Goal: Transaction & Acquisition: Purchase product/service

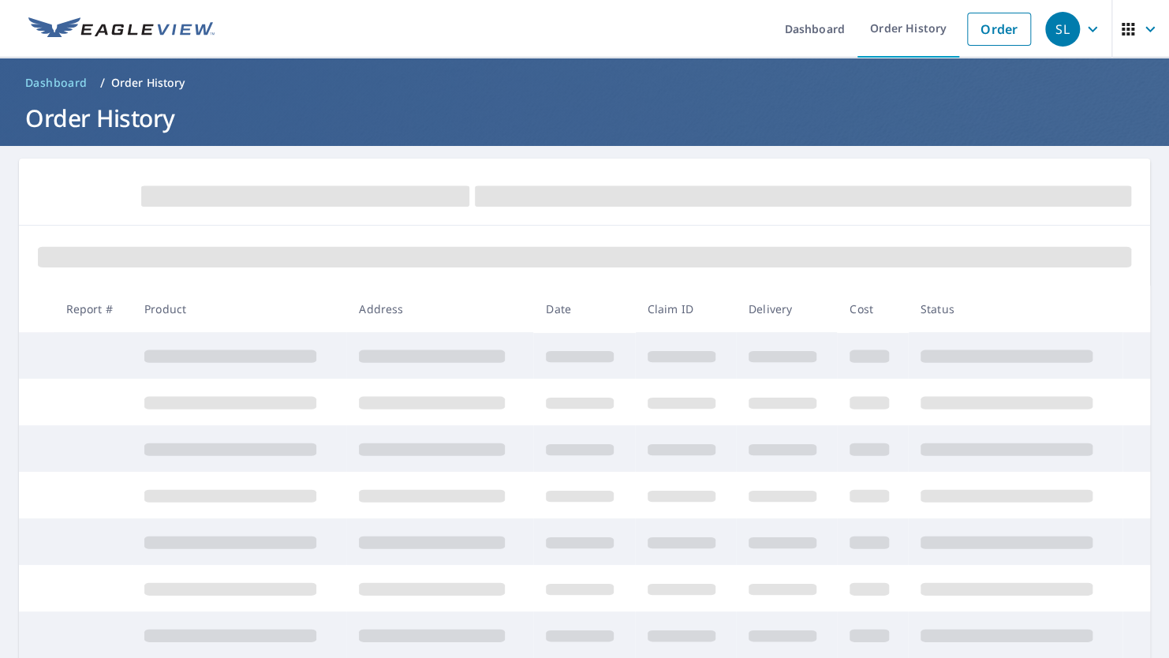
scroll to position [50, 0]
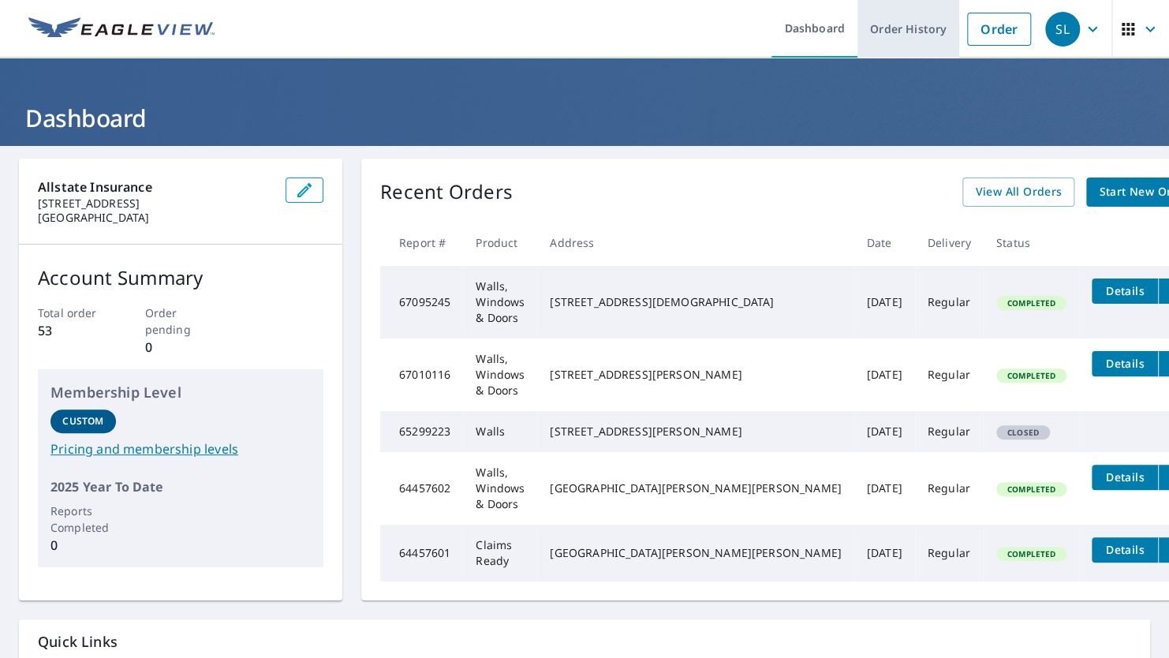
click at [878, 28] on link "Order History" at bounding box center [909, 29] width 102 height 58
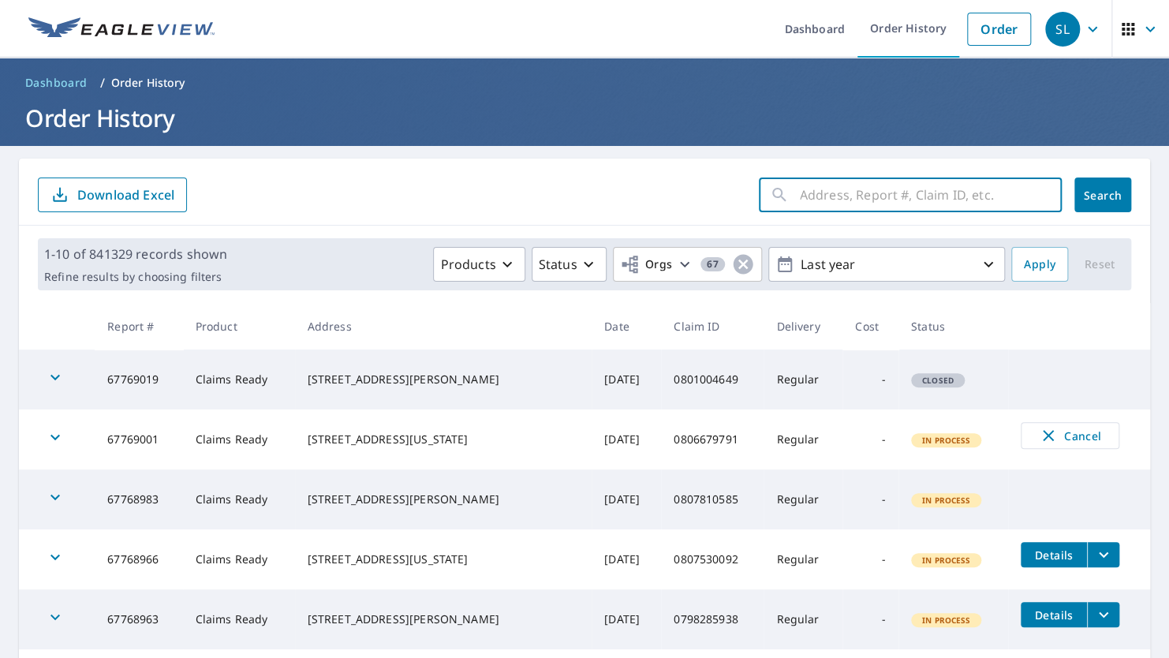
click at [850, 175] on input "text" at bounding box center [931, 195] width 262 height 44
paste input "0806915013"
type input "0806915013"
click button "Search" at bounding box center [1103, 195] width 57 height 35
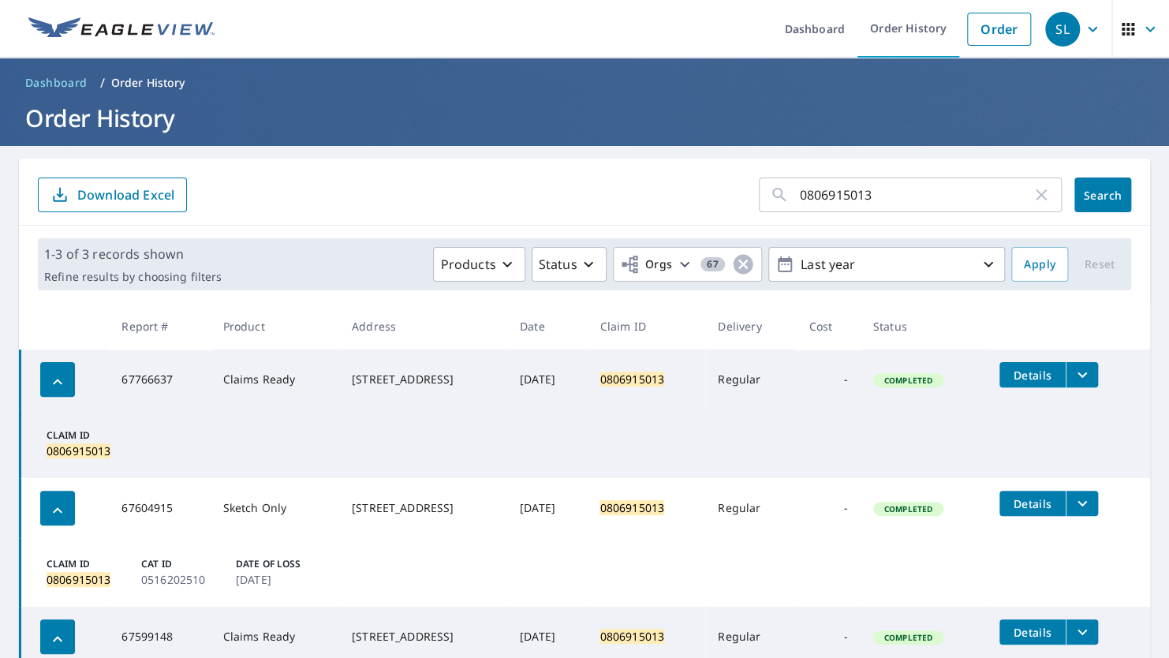
click at [1086, 377] on icon "filesDropdownBtn-67766637" at bounding box center [1082, 375] width 9 height 6
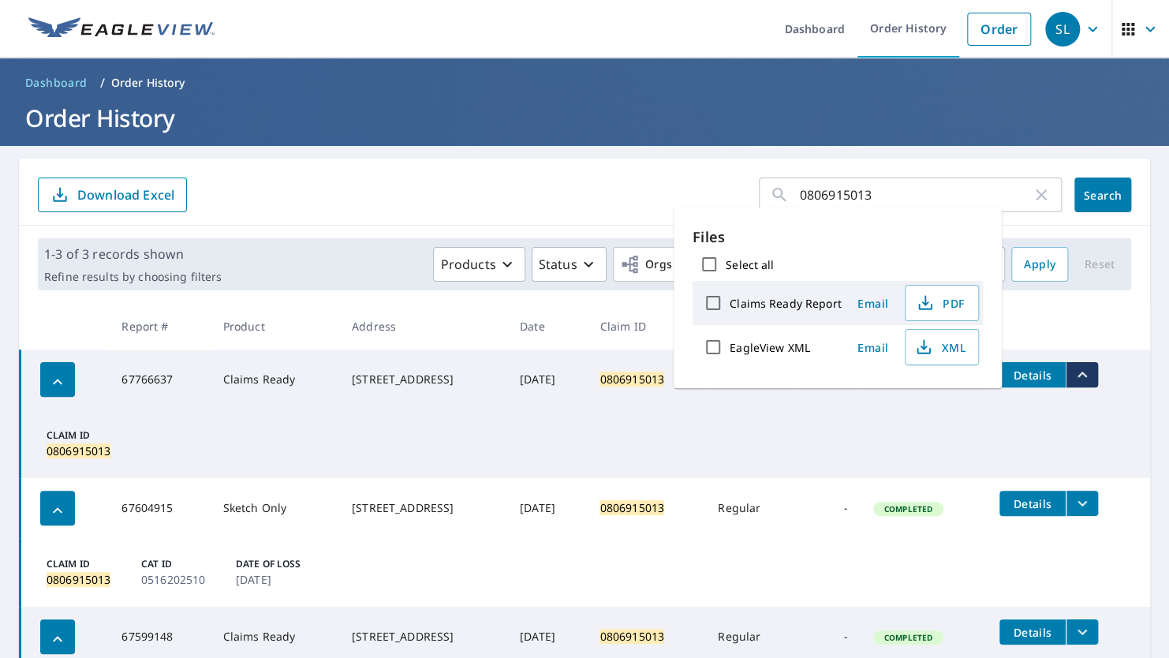
click at [1007, 469] on td "Claim ID 0806915013" at bounding box center [586, 443] width 1131 height 69
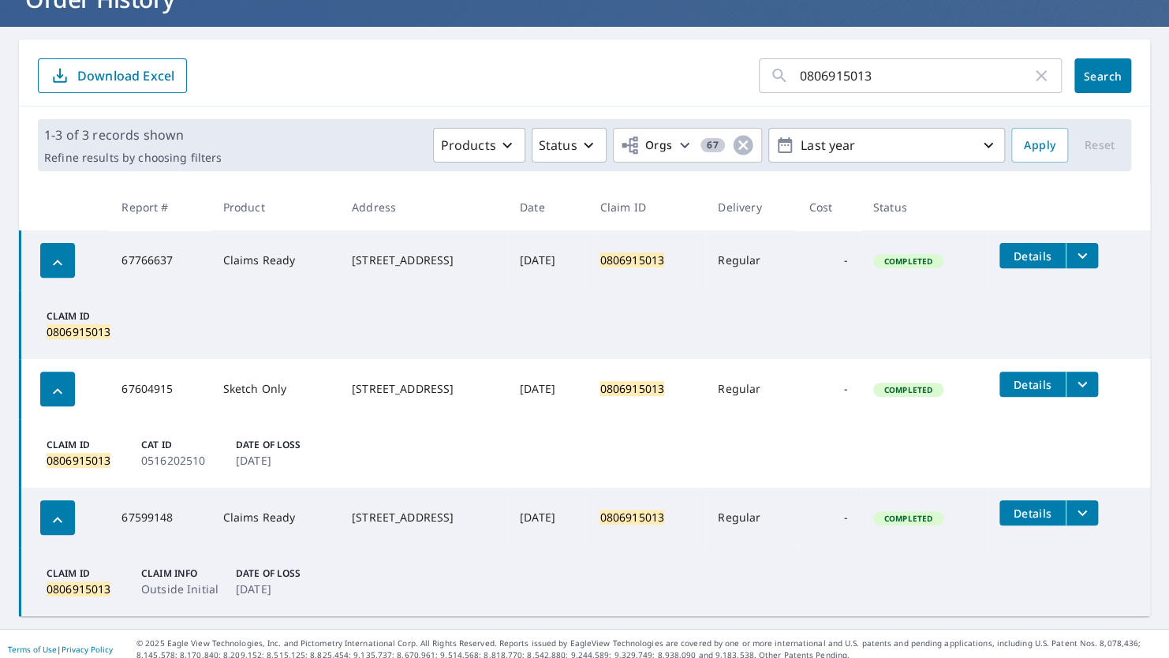
scroll to position [129, 0]
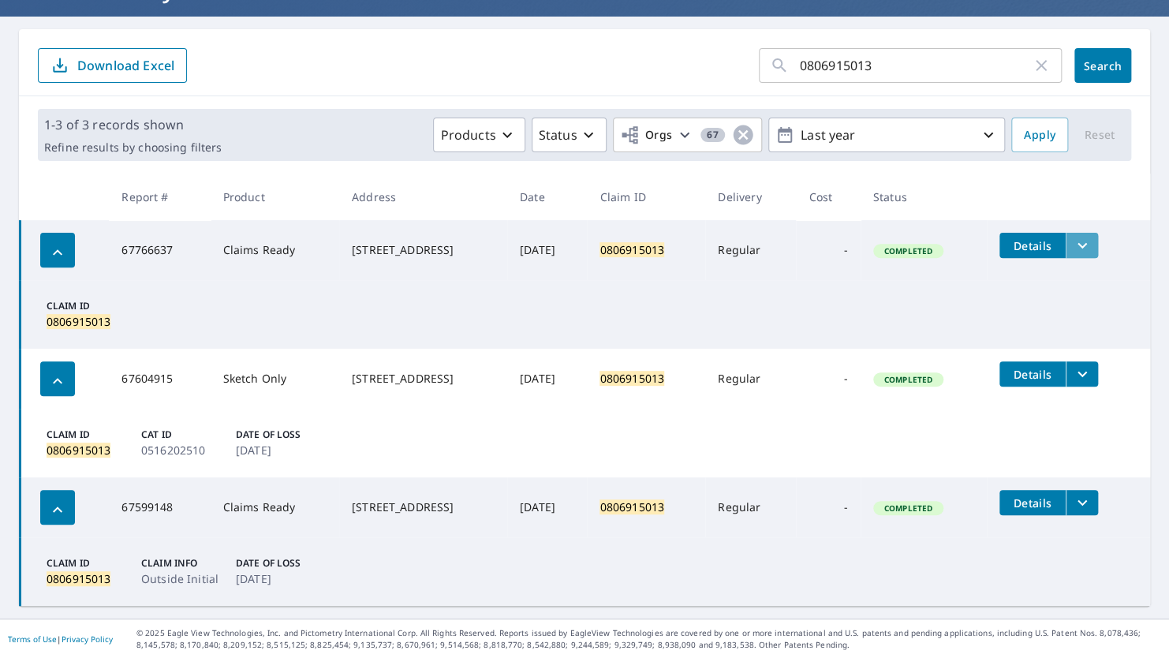
click at [1090, 247] on icon "filesDropdownBtn-67766637" at bounding box center [1082, 245] width 19 height 19
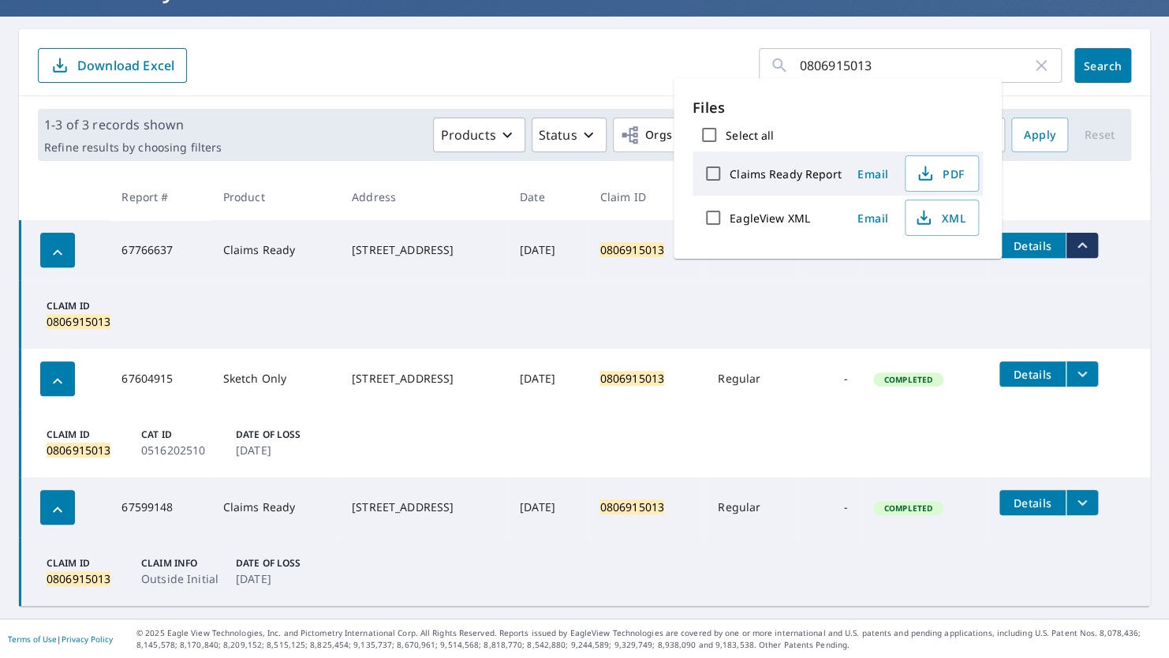
click at [1039, 292] on td "Claim ID 0806915013" at bounding box center [586, 314] width 1131 height 69
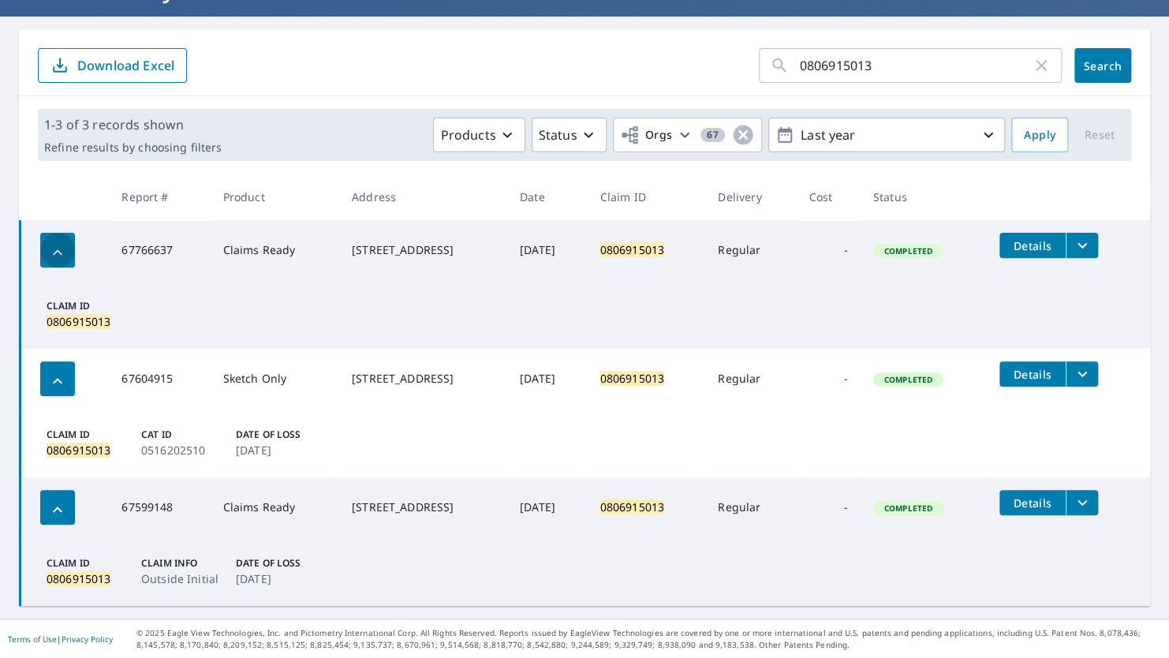
click at [58, 254] on icon "button" at bounding box center [57, 252] width 19 height 19
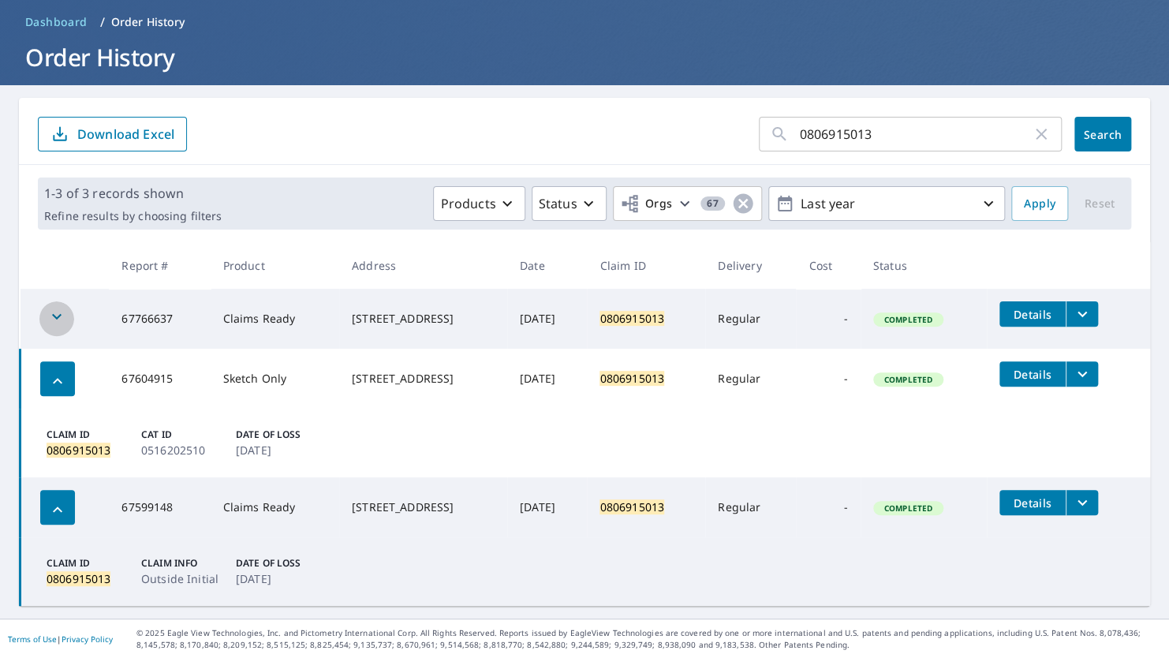
click at [48, 317] on icon "button" at bounding box center [56, 316] width 19 height 19
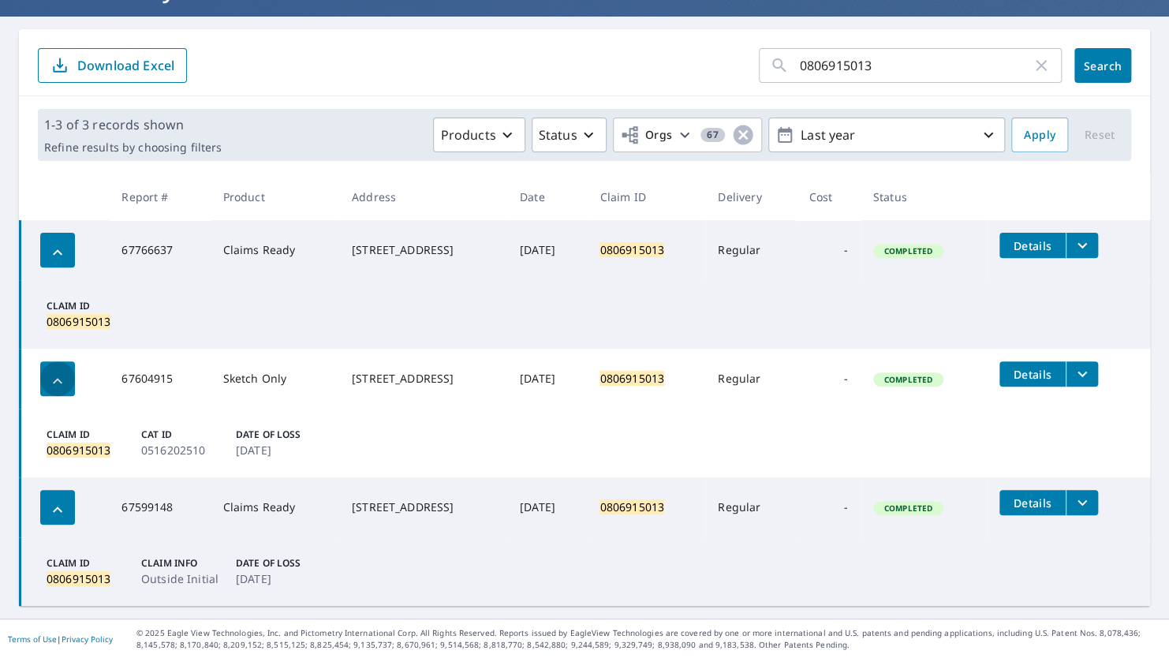
click at [48, 377] on icon "button" at bounding box center [57, 381] width 19 height 19
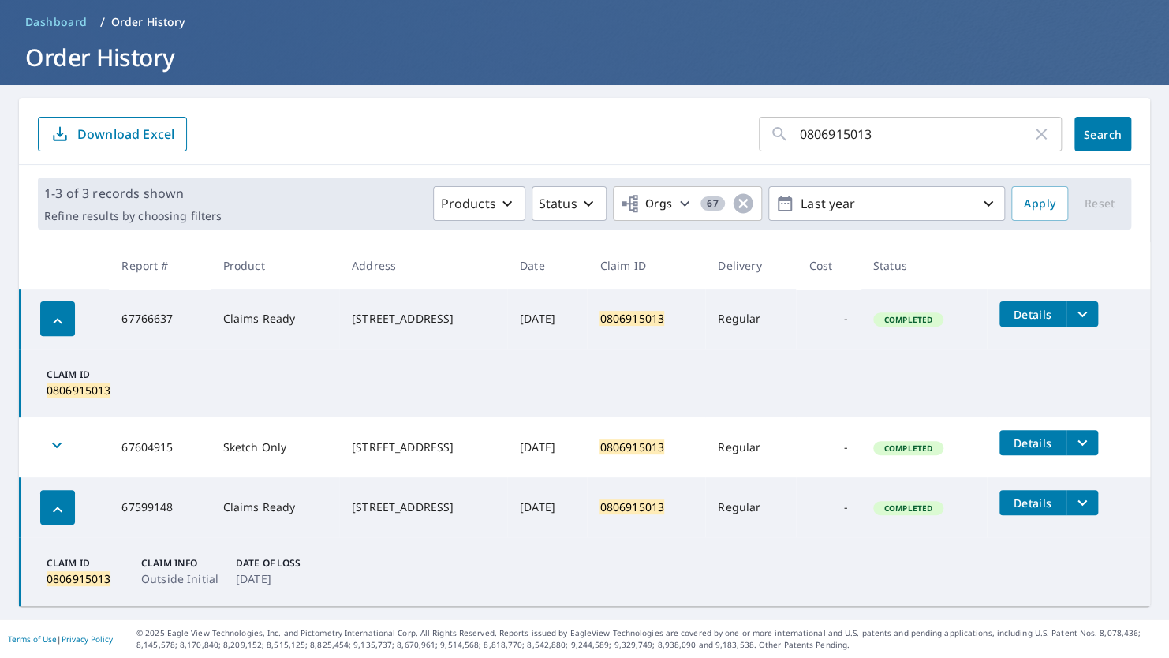
click at [59, 500] on icon "button" at bounding box center [57, 509] width 19 height 19
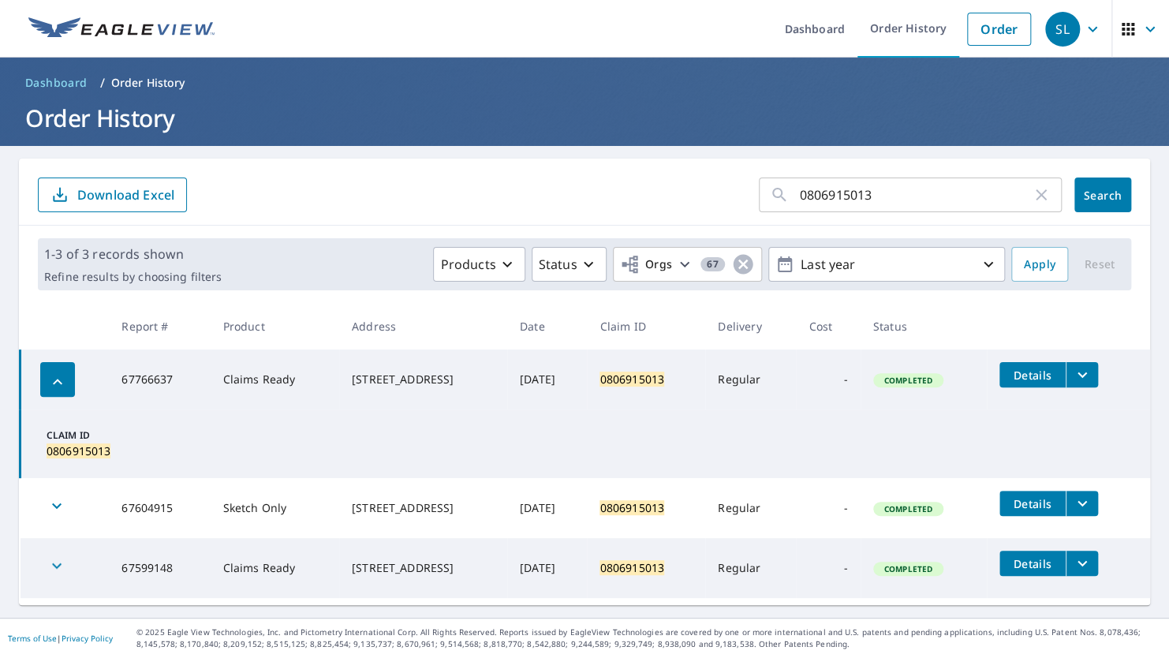
scroll to position [0, 0]
click at [1039, 368] on span "Details" at bounding box center [1032, 375] width 47 height 15
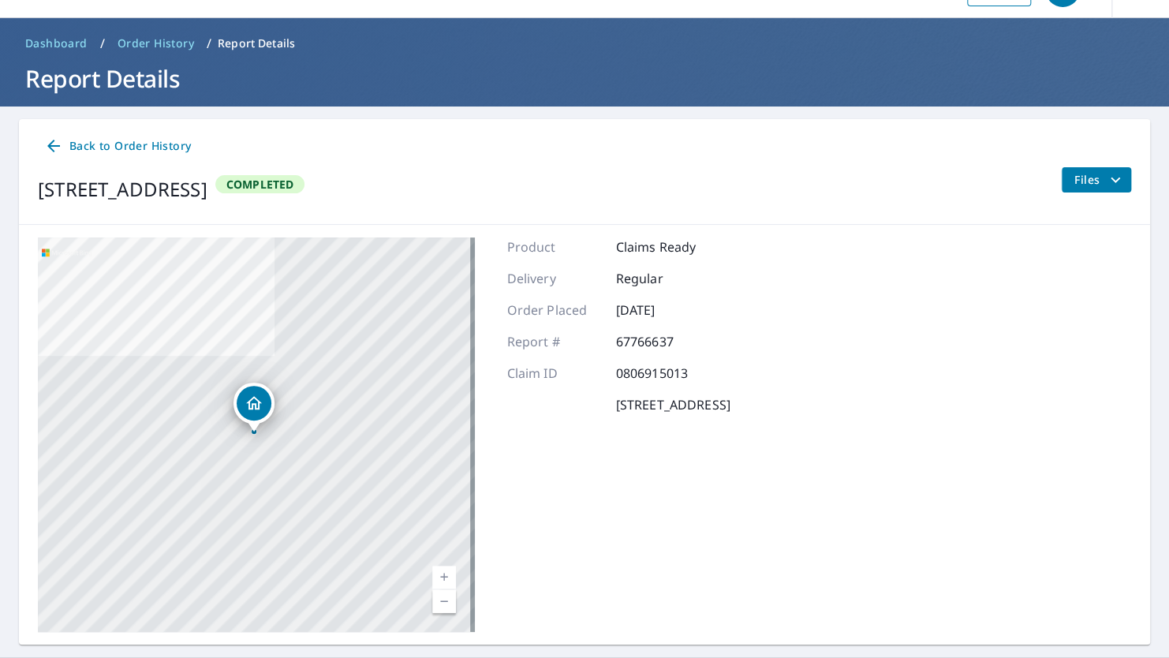
scroll to position [77, 0]
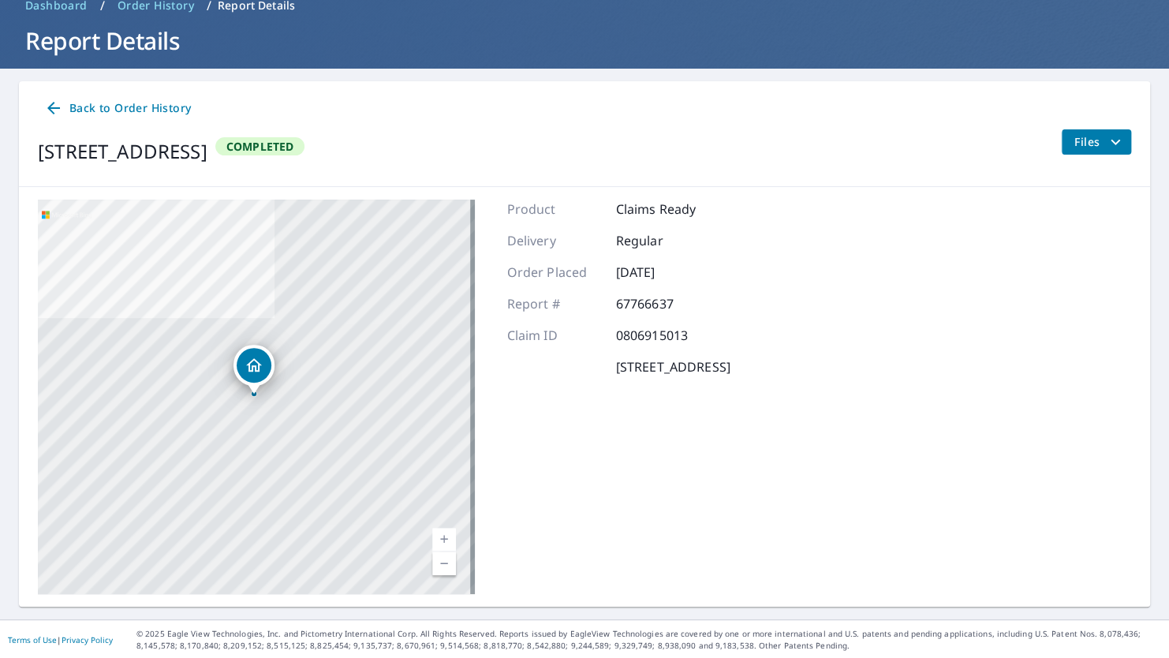
click at [77, 109] on span "Back to Order History" at bounding box center [117, 109] width 147 height 20
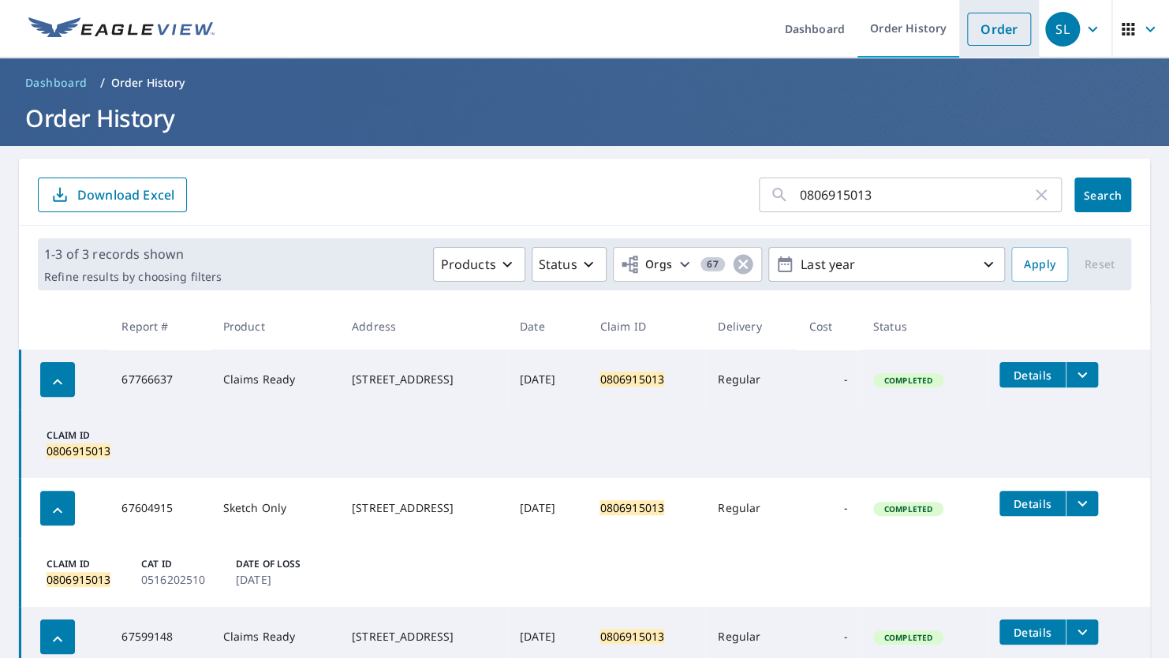
click at [982, 27] on link "Order" at bounding box center [999, 29] width 64 height 33
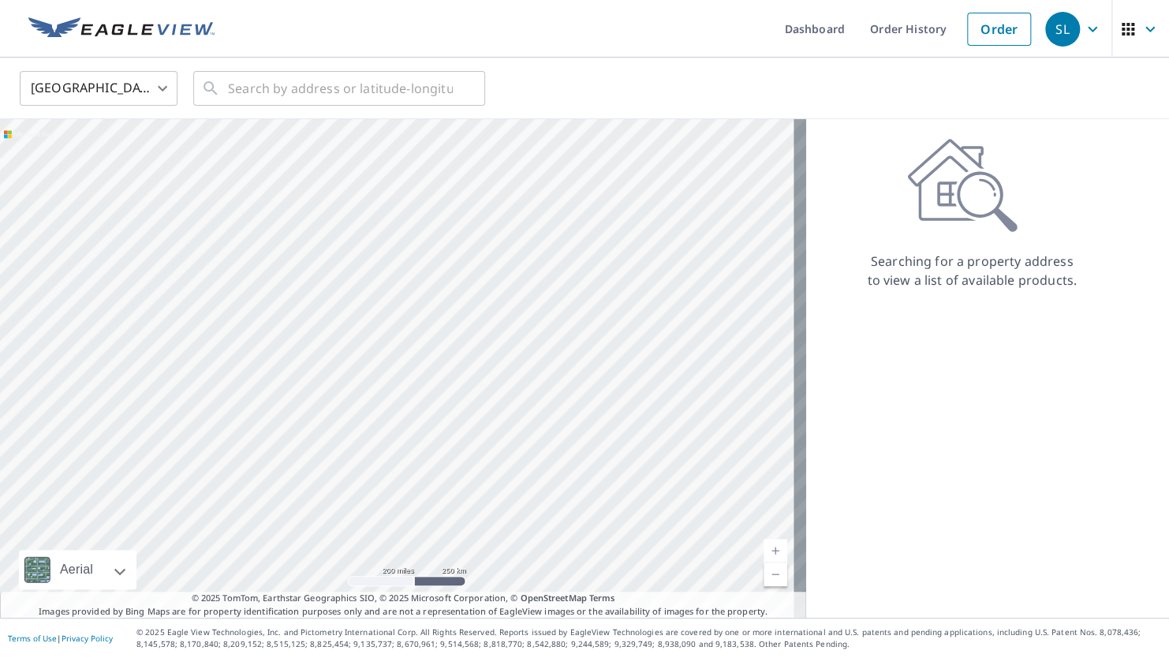
drag, startPoint x: 548, startPoint y: 81, endPoint x: 506, endPoint y: 80, distance: 42.6
click at [548, 81] on div "United States [GEOGRAPHIC_DATA] ​ ​" at bounding box center [579, 87] width 1142 height 37
click at [368, 90] on input "text" at bounding box center [340, 88] width 225 height 44
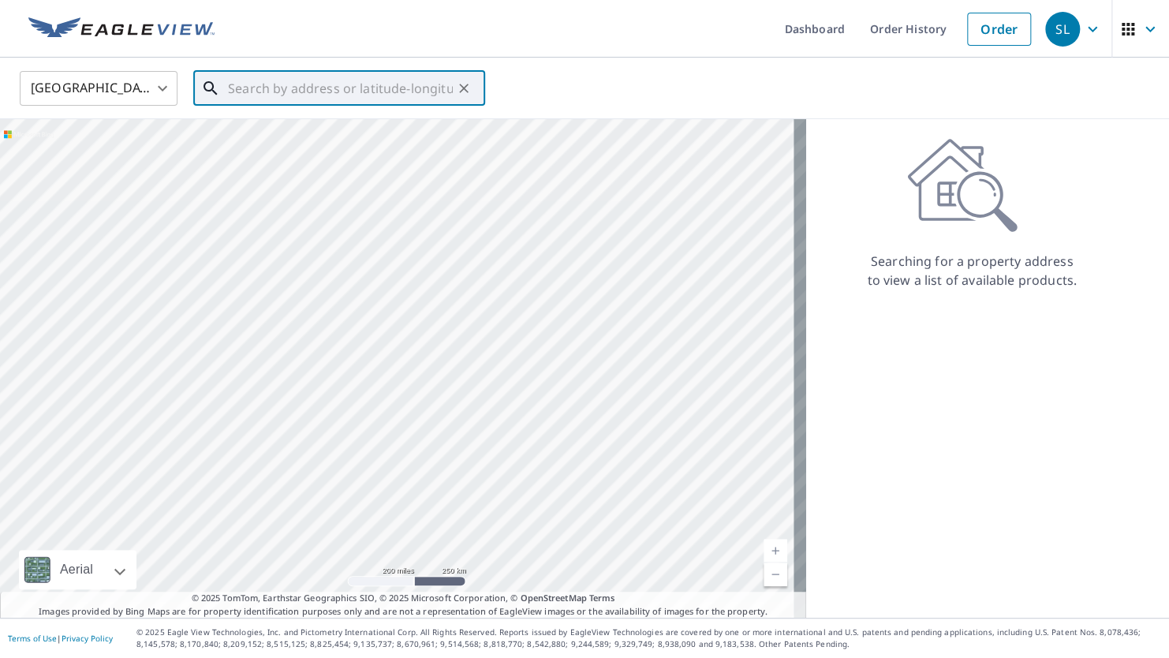
paste input "[STREET_ADDRESS]"
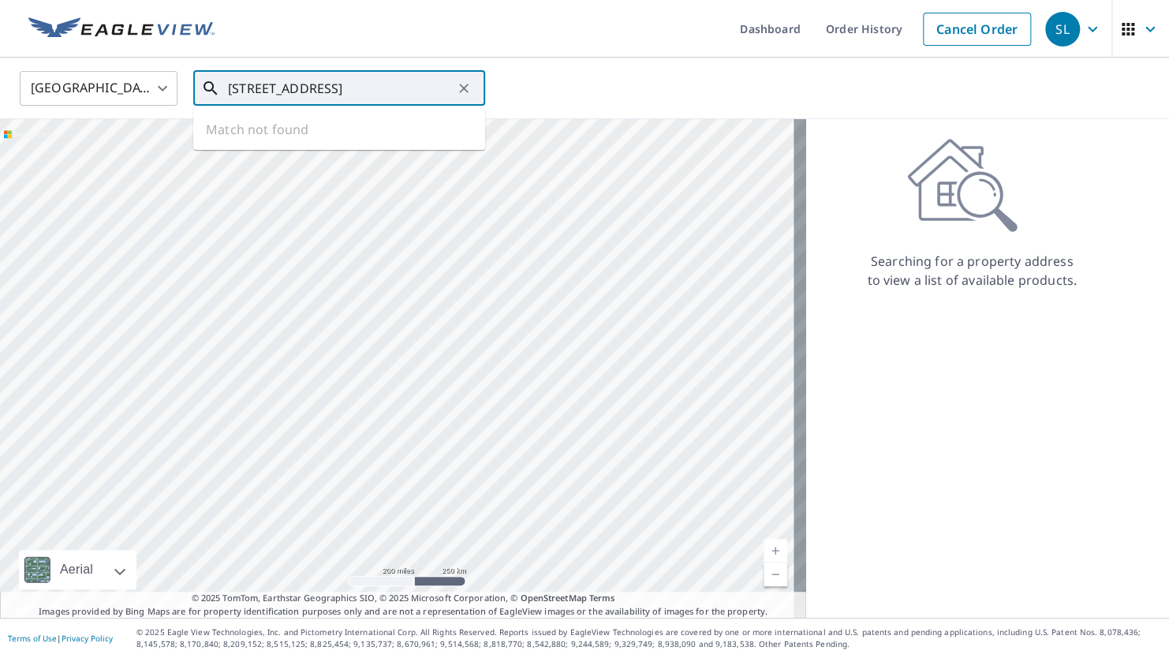
scroll to position [0, 54]
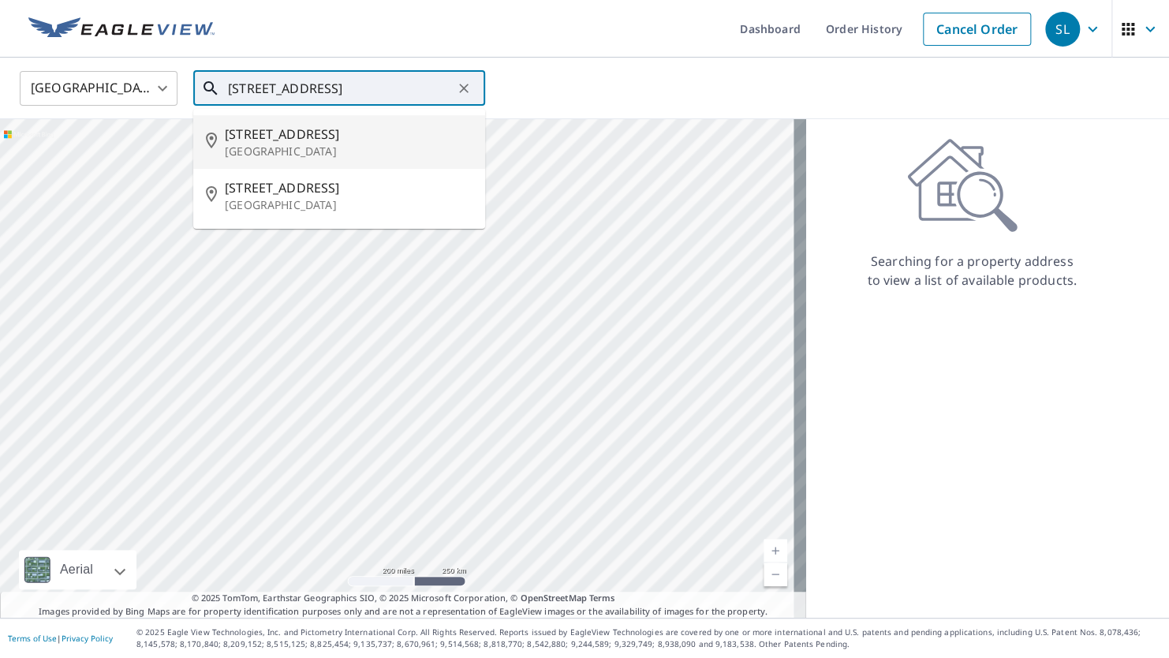
click at [369, 140] on span "[STREET_ADDRESS]" at bounding box center [349, 134] width 248 height 19
type input "[STREET_ADDRESS]"
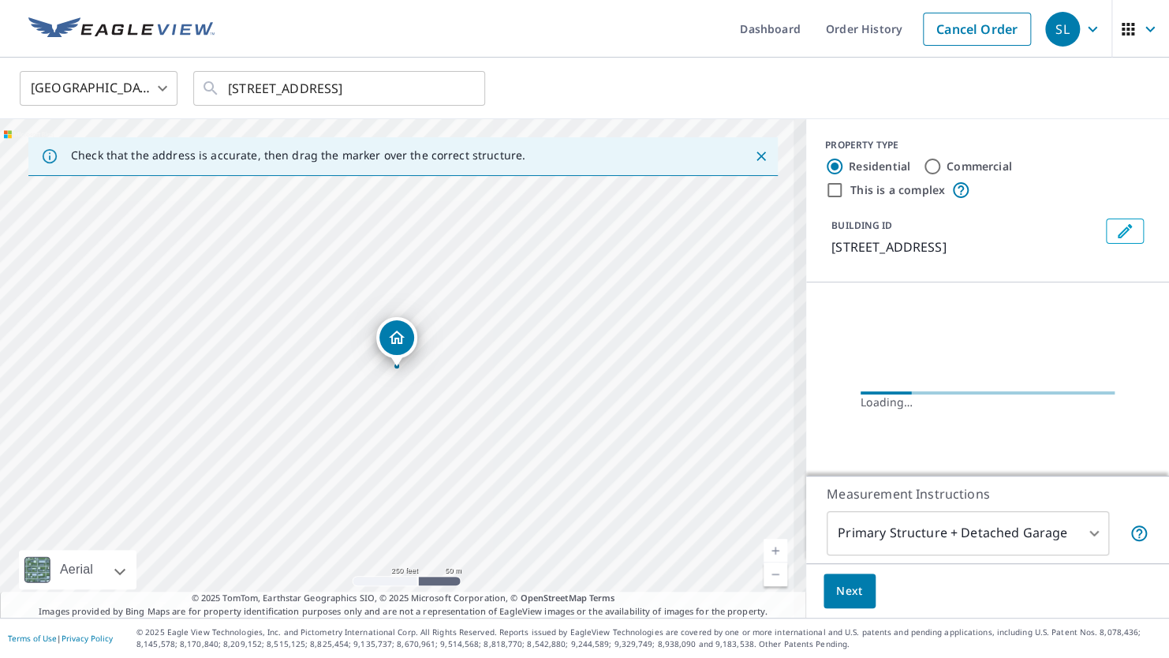
scroll to position [0, 0]
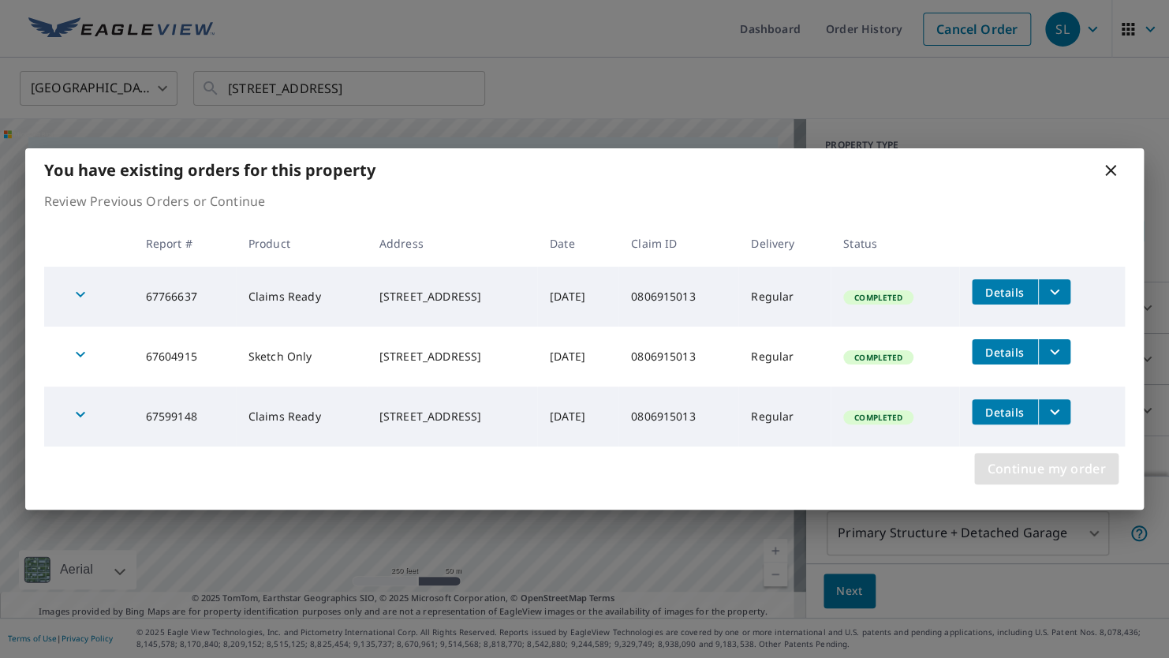
click at [1045, 469] on span "Continue my order" at bounding box center [1046, 469] width 119 height 22
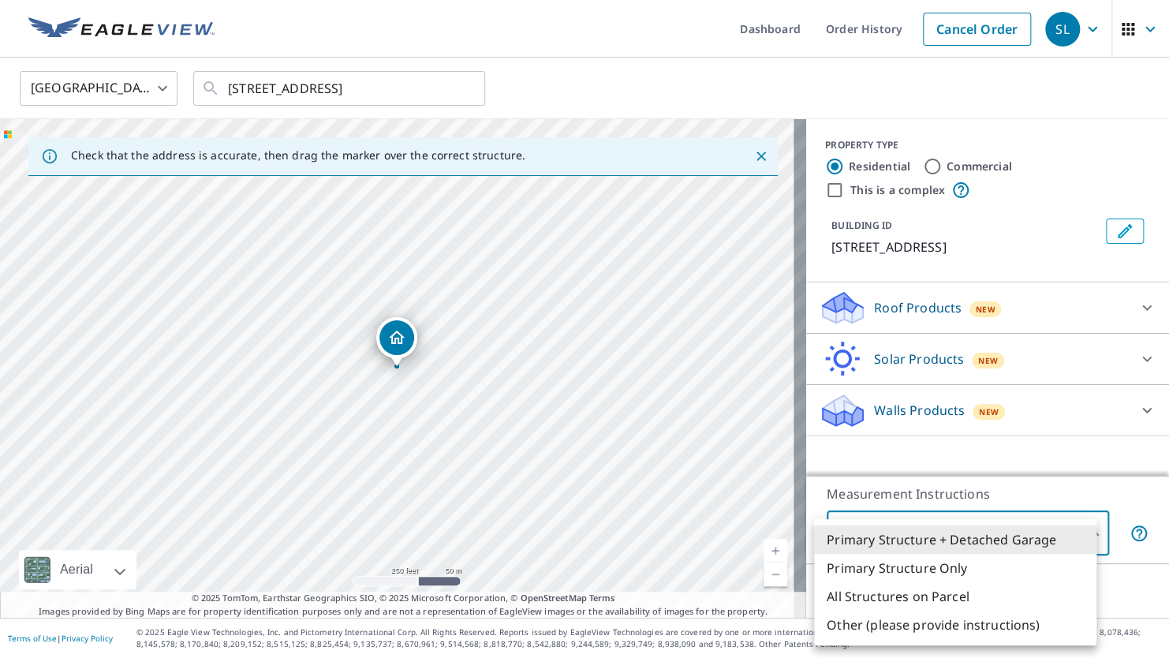
click at [1070, 532] on body "SL SL Dashboard Order History Cancel Order SL [GEOGRAPHIC_DATA] [GEOGRAPHIC_DAT…" at bounding box center [584, 329] width 1169 height 658
click at [993, 412] on div at bounding box center [584, 329] width 1169 height 658
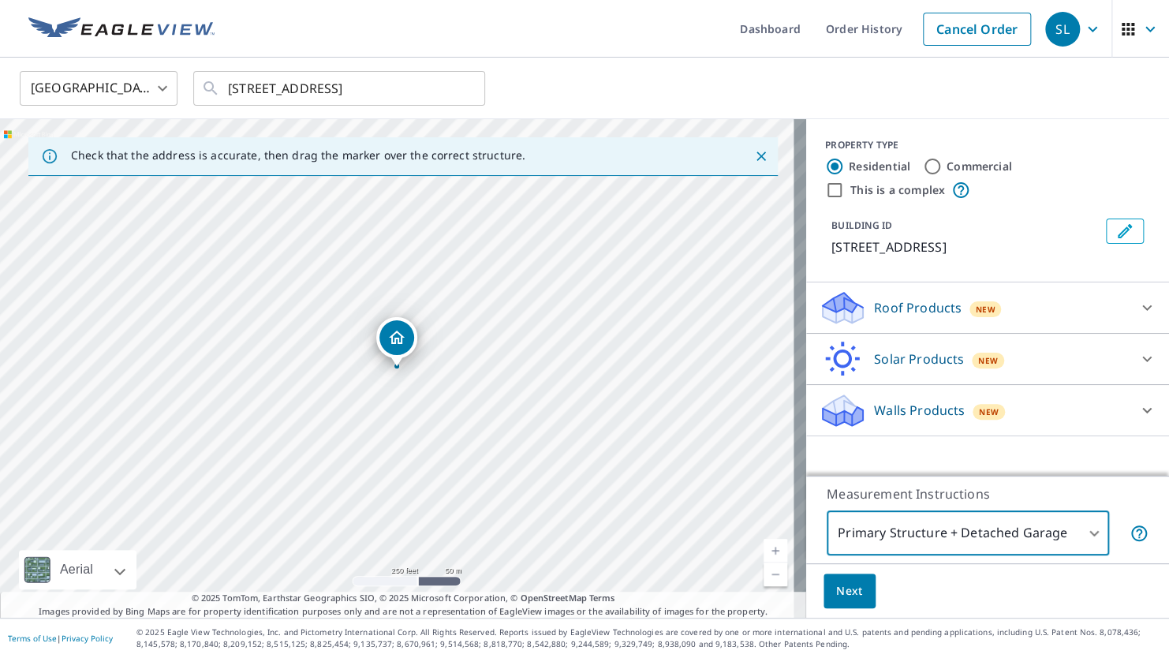
click at [1099, 404] on div "Walls Products New" at bounding box center [973, 410] width 309 height 37
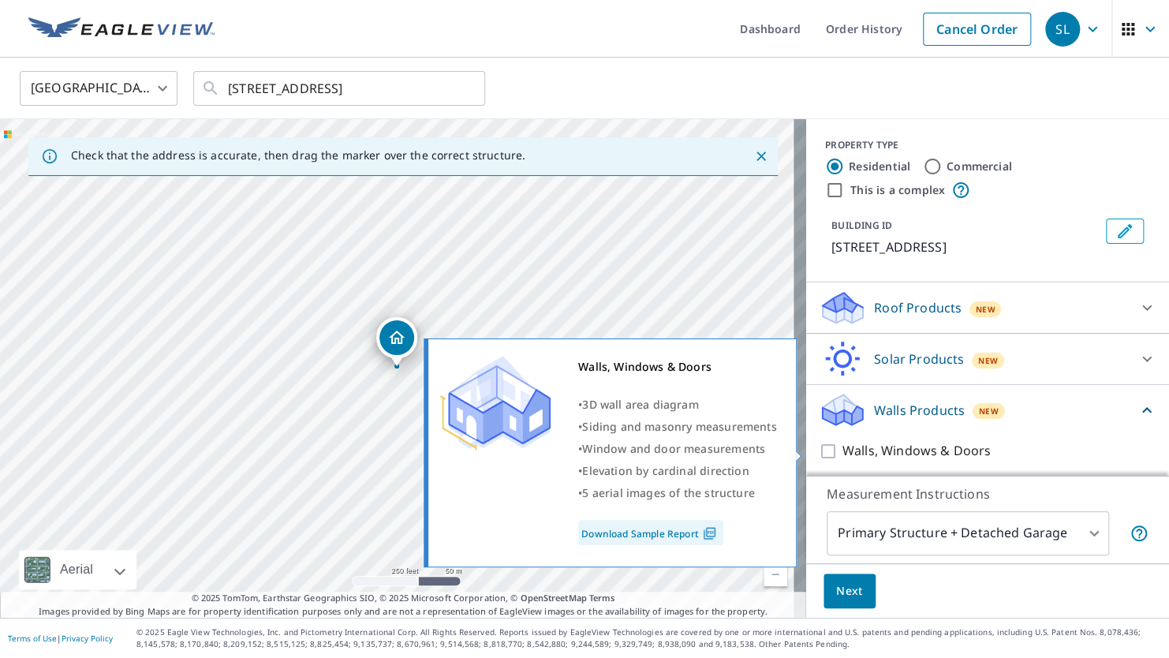
click at [854, 456] on p "Walls, Windows & Doors" at bounding box center [917, 451] width 148 height 20
click at [843, 456] on input "Walls, Windows & Doors" at bounding box center [831, 451] width 24 height 19
checkbox input "true"
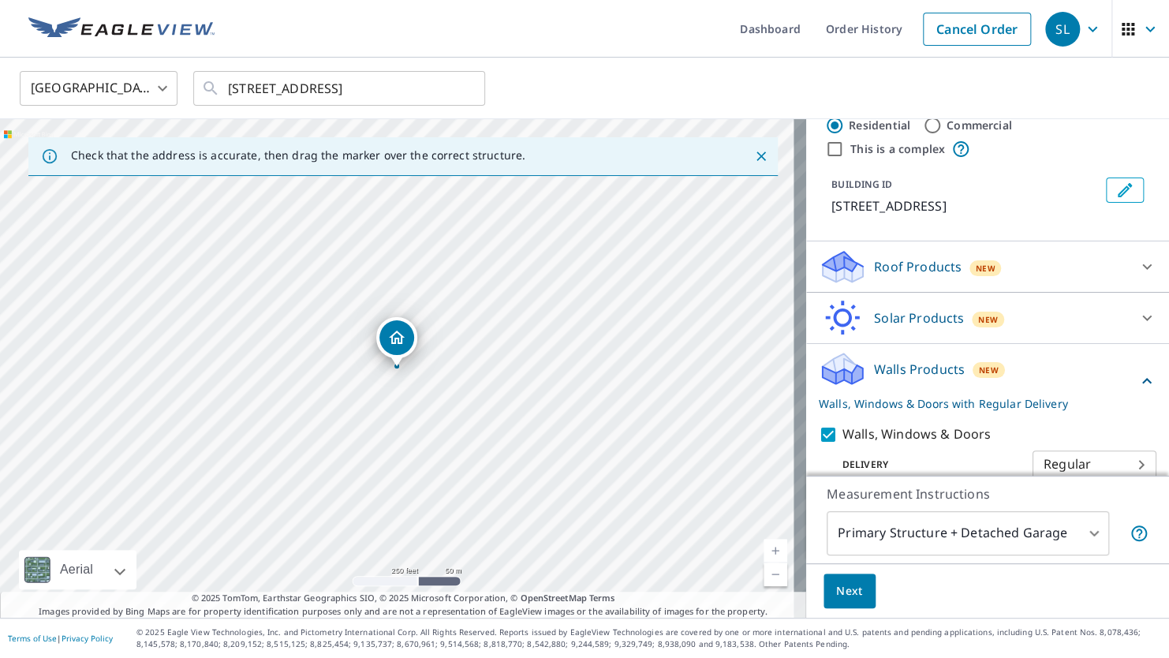
scroll to position [62, 0]
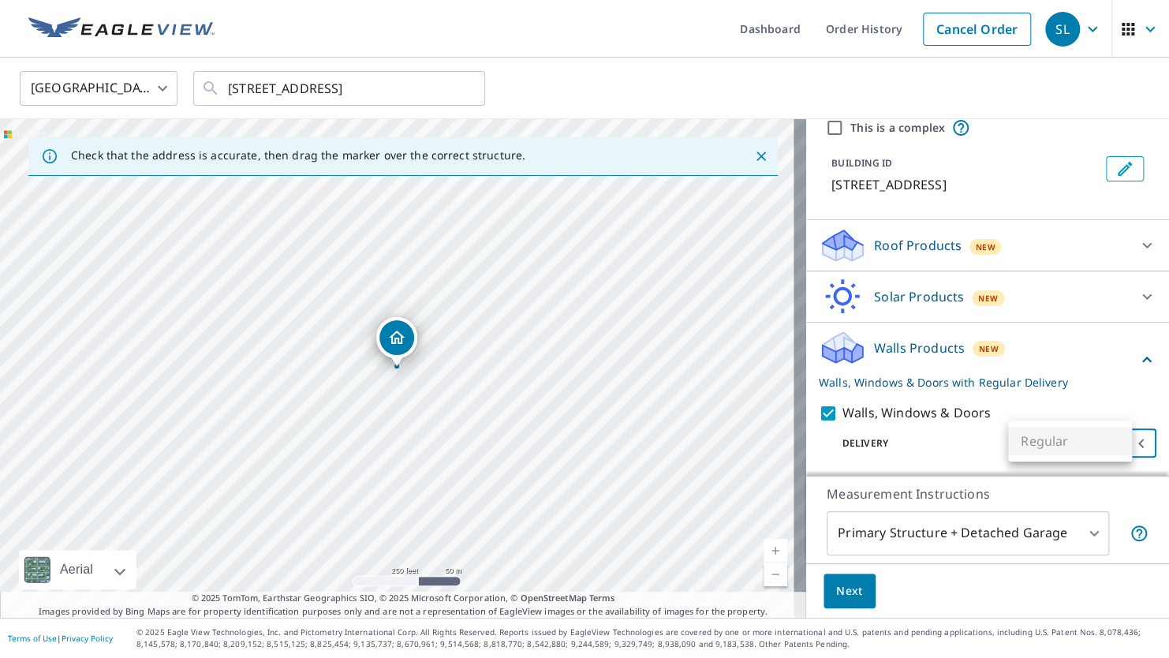
click at [1072, 432] on body "SL SL Dashboard Order History Cancel Order SL [GEOGRAPHIC_DATA] [GEOGRAPHIC_DAT…" at bounding box center [584, 329] width 1169 height 658
click at [1102, 439] on ul "Regular" at bounding box center [1070, 441] width 124 height 41
drag, startPoint x: 1083, startPoint y: 443, endPoint x: 998, endPoint y: 445, distance: 85.2
click at [1080, 443] on ul "Regular" at bounding box center [1070, 441] width 124 height 41
click at [962, 443] on div at bounding box center [584, 329] width 1169 height 658
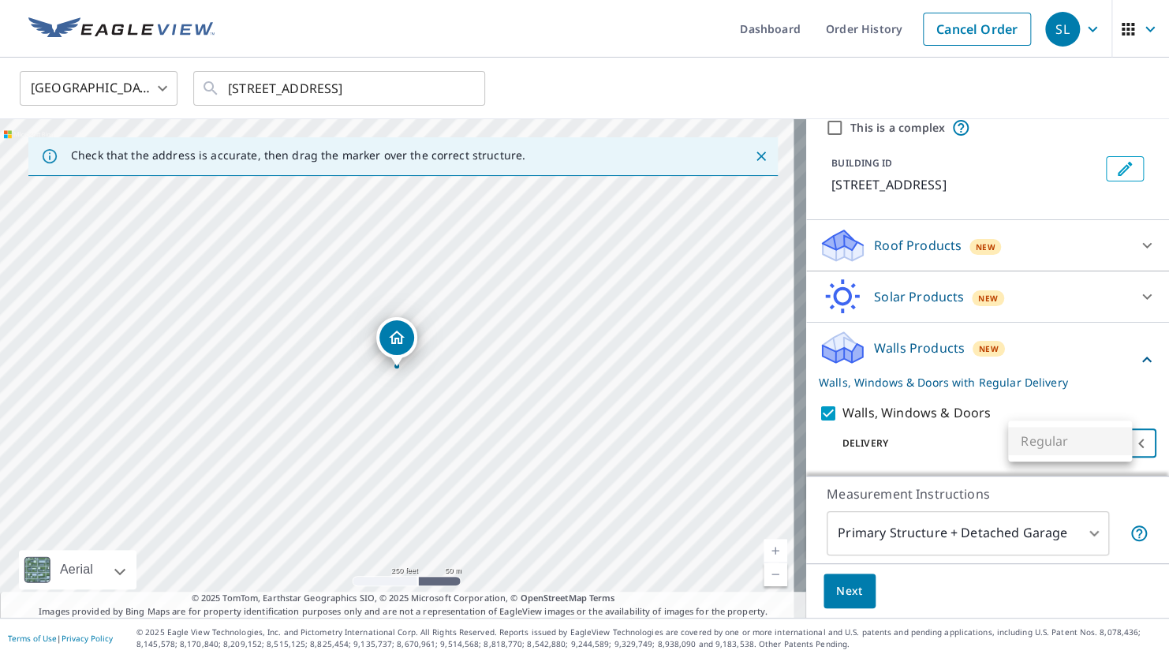
click at [1066, 436] on body "SL SL Dashboard Order History Cancel Order SL [GEOGRAPHIC_DATA] [GEOGRAPHIC_DAT…" at bounding box center [584, 329] width 1169 height 658
click at [1062, 439] on ul "Regular" at bounding box center [1070, 441] width 124 height 41
click at [939, 452] on div at bounding box center [584, 329] width 1169 height 658
click at [840, 592] on span "Next" at bounding box center [849, 591] width 27 height 20
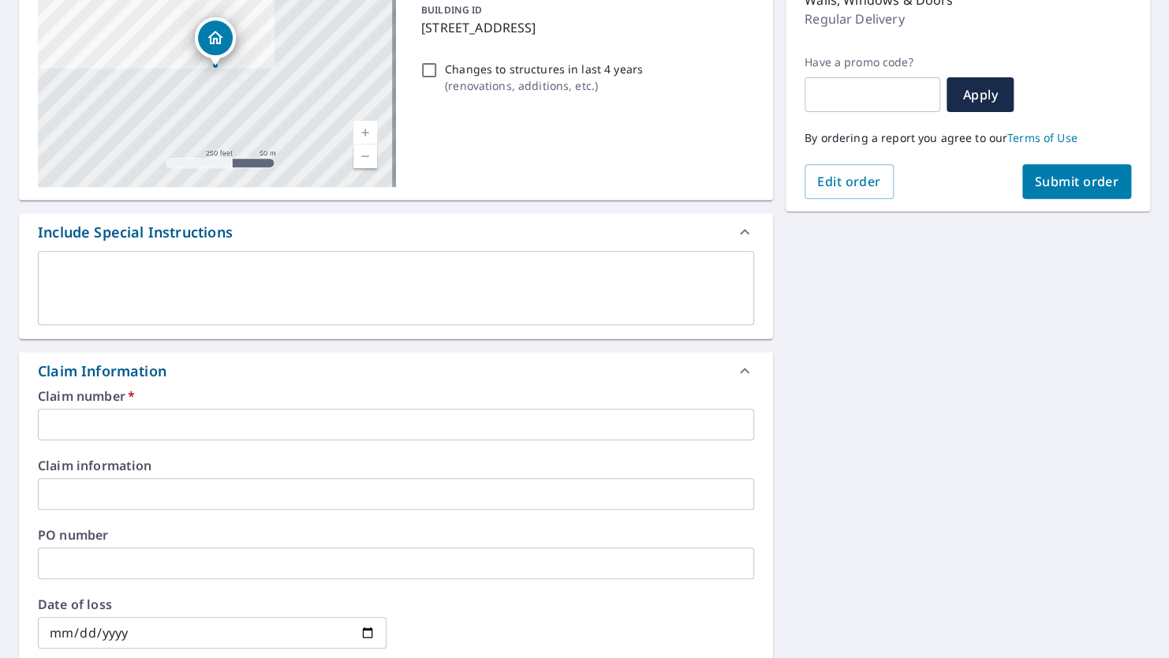
scroll to position [237, 0]
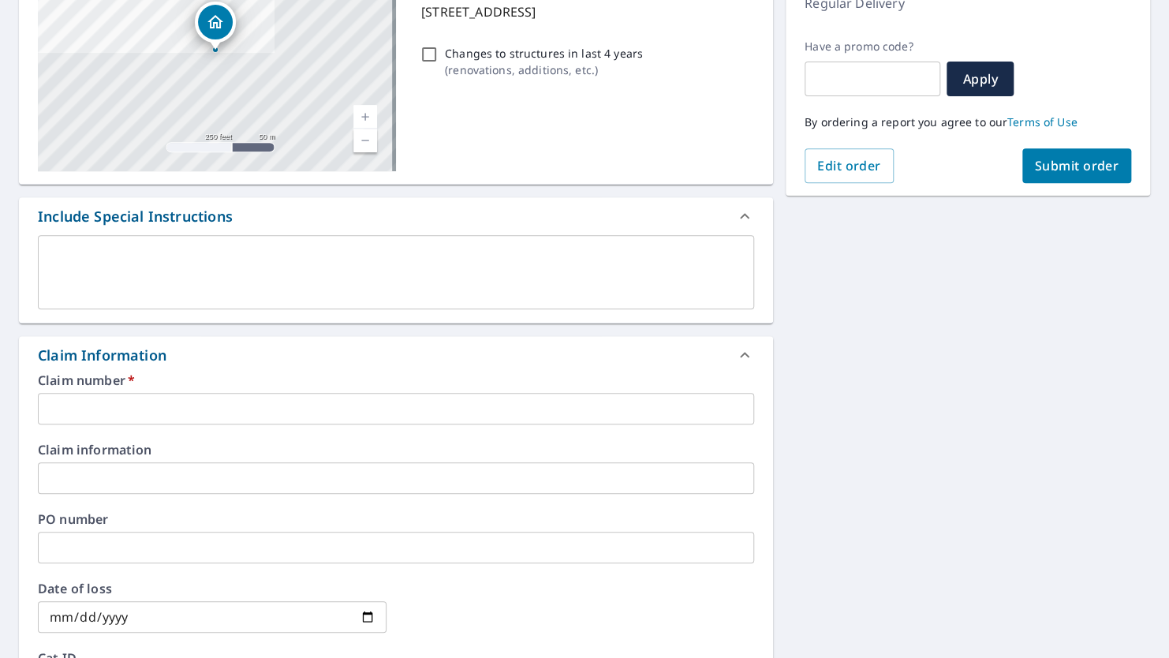
click at [316, 412] on input "text" at bounding box center [396, 409] width 716 height 32
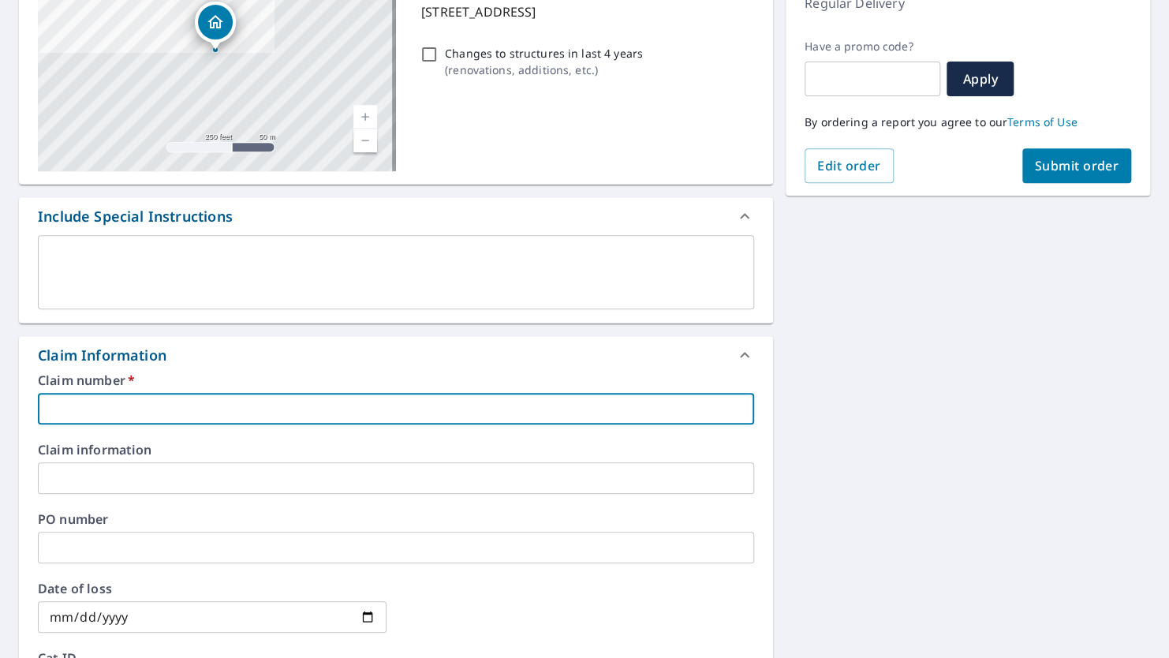
paste input "0806915013"
type input "0806915013"
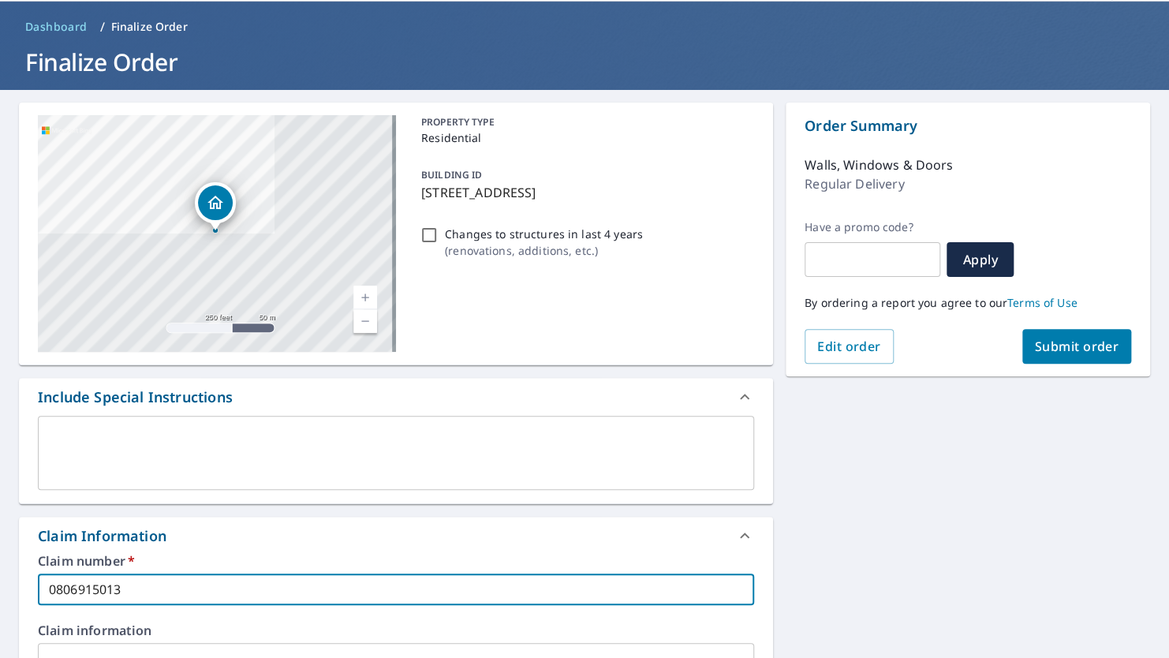
scroll to position [0, 0]
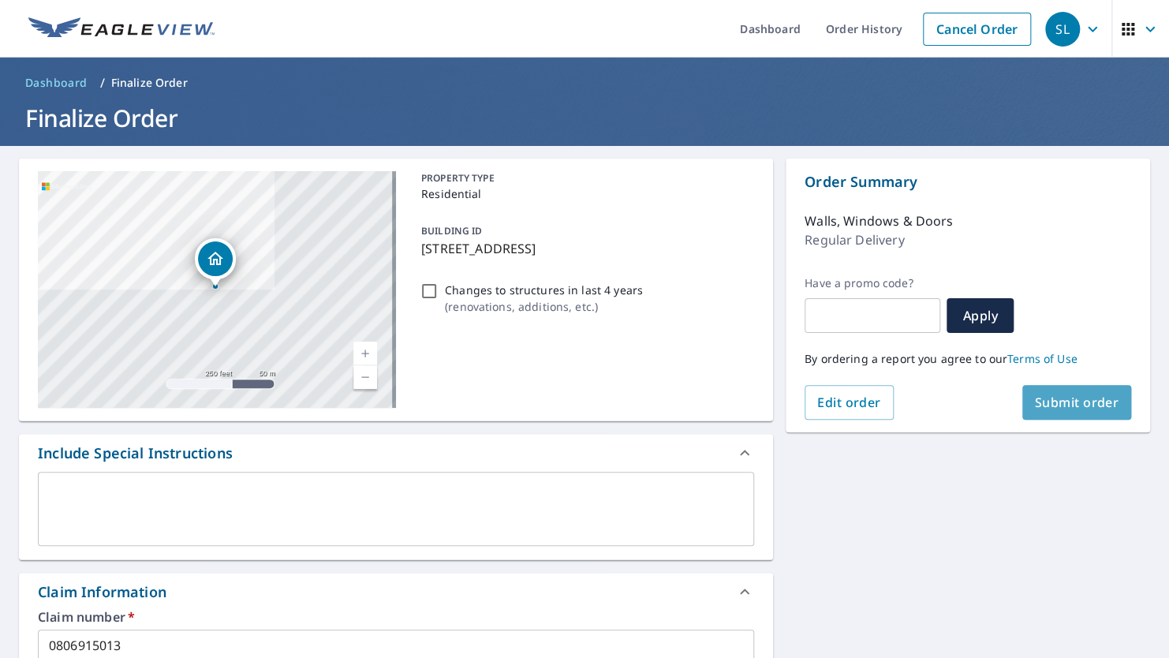
click at [1071, 396] on span "Submit order" at bounding box center [1077, 402] width 84 height 17
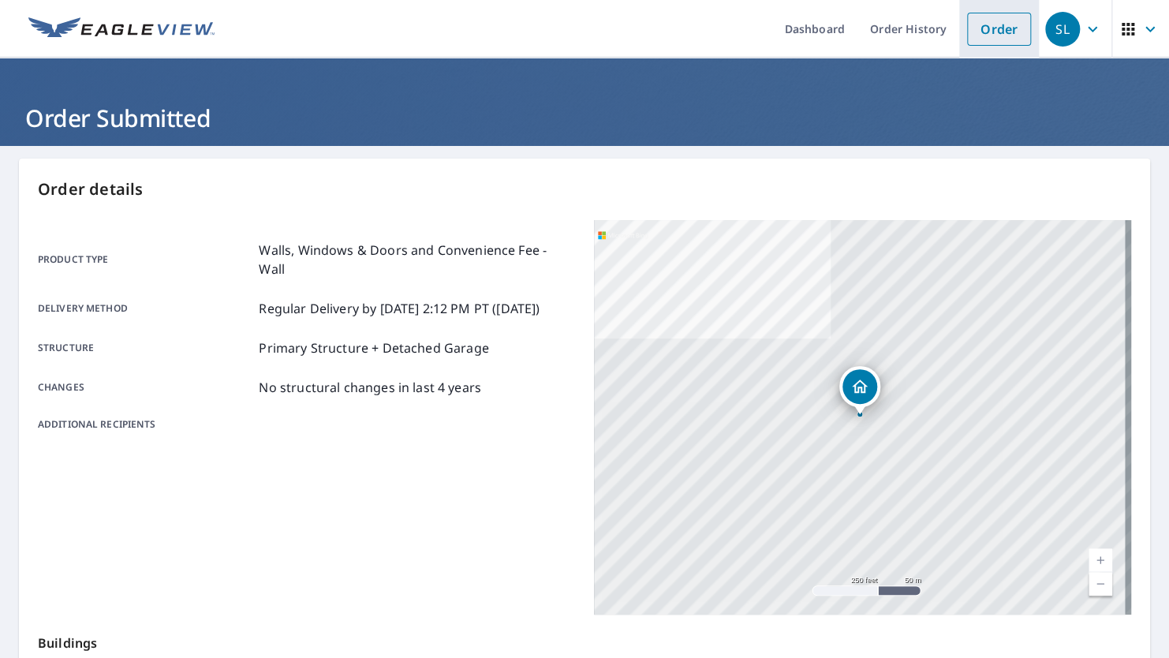
click at [1000, 28] on link "Order" at bounding box center [999, 29] width 64 height 33
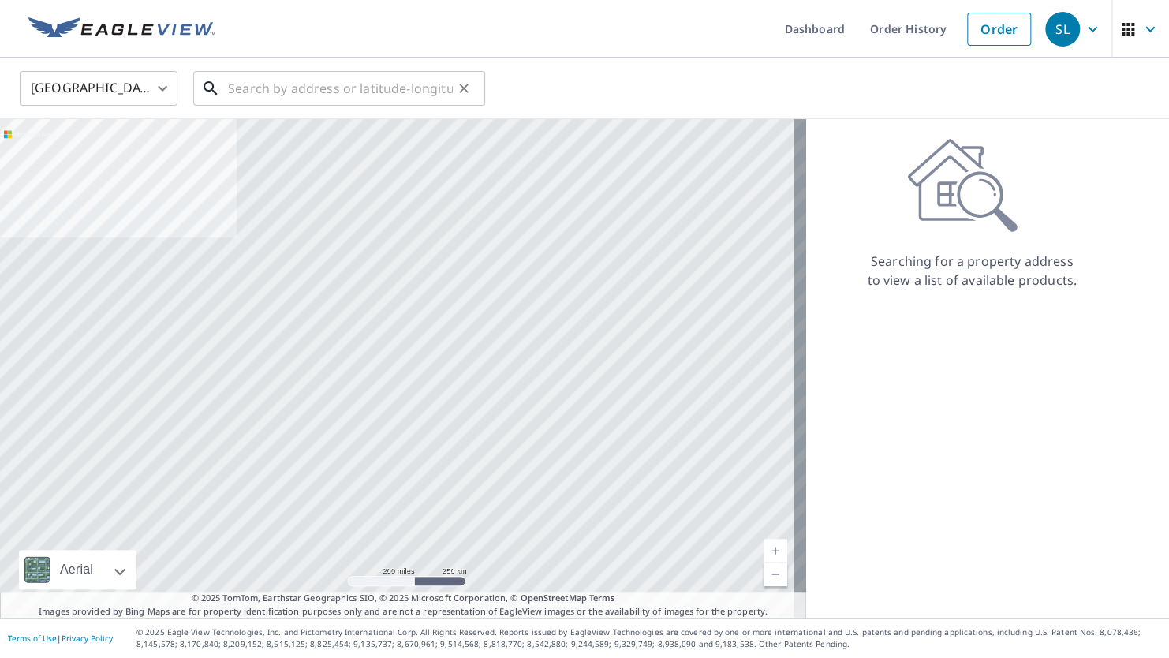
click at [369, 89] on input "text" at bounding box center [340, 88] width 225 height 44
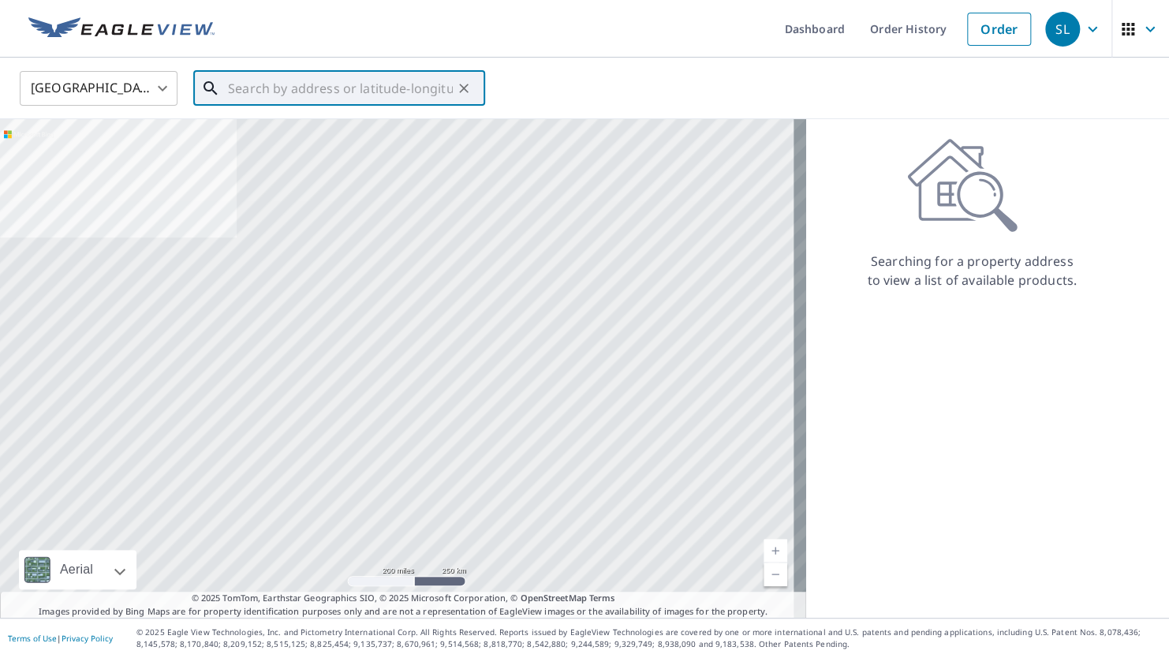
paste input "0807199038"
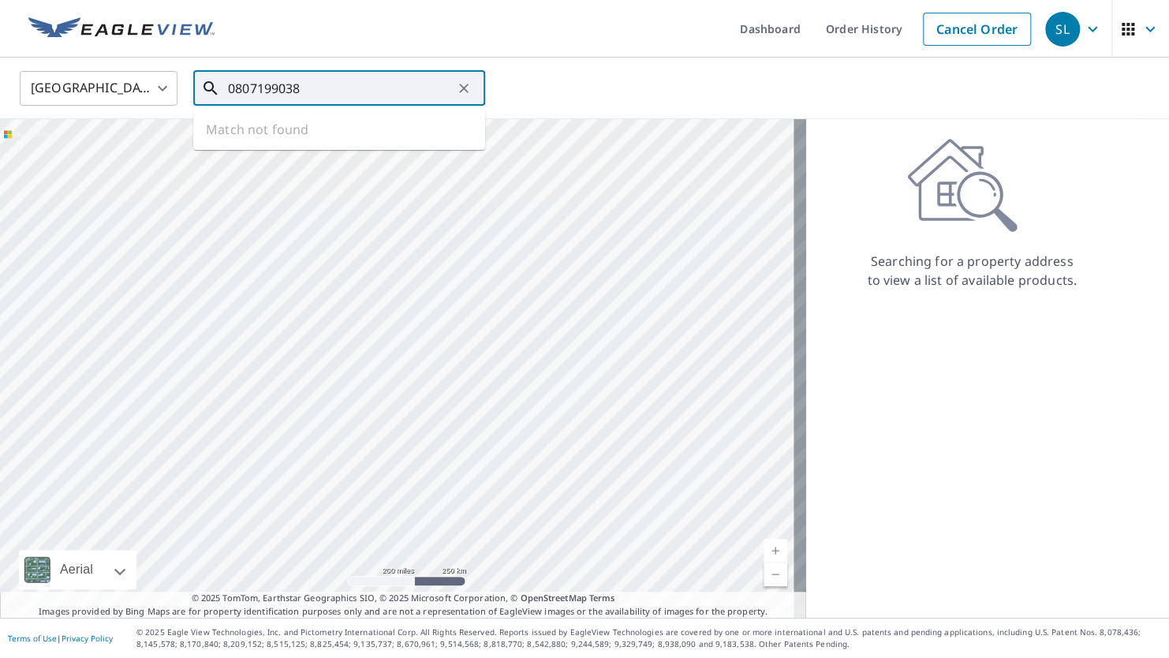
type input "0807199038"
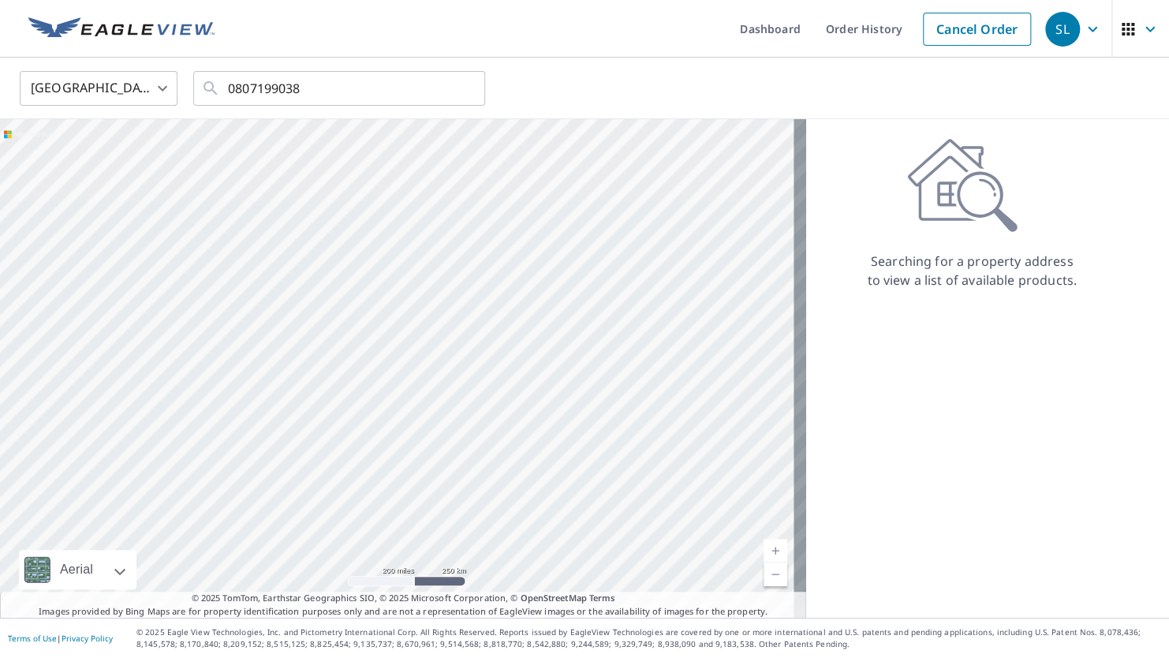
click at [56, 45] on link at bounding box center [121, 29] width 205 height 58
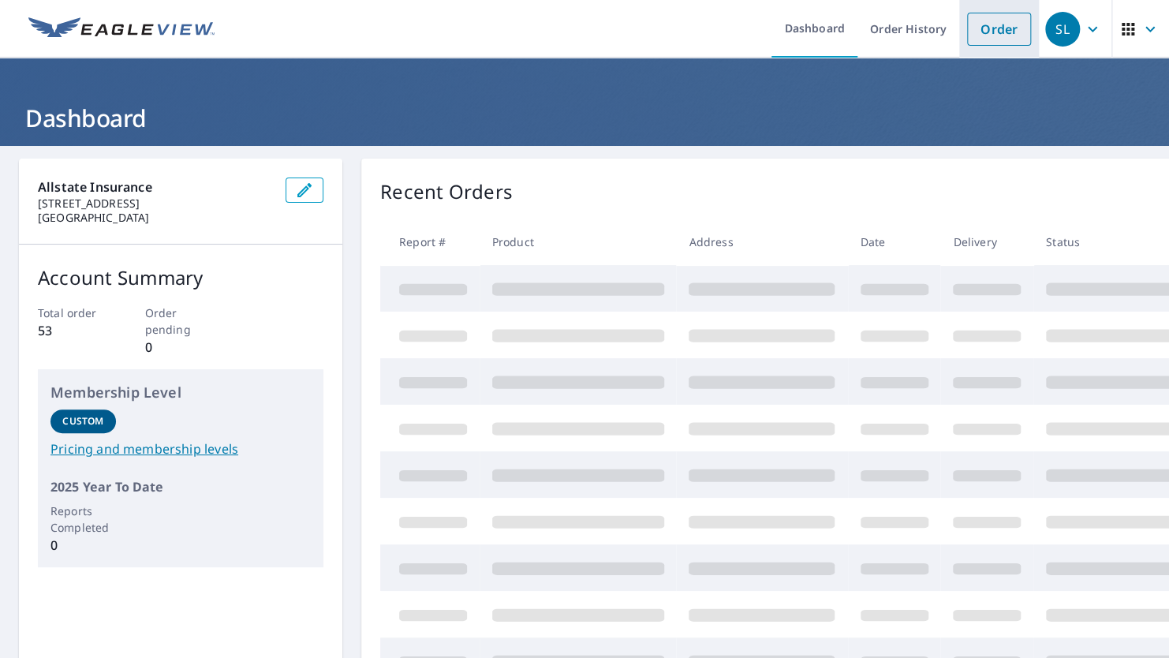
drag, startPoint x: 1000, startPoint y: 39, endPoint x: 979, endPoint y: 37, distance: 20.6
click at [999, 39] on link "Order" at bounding box center [999, 29] width 64 height 33
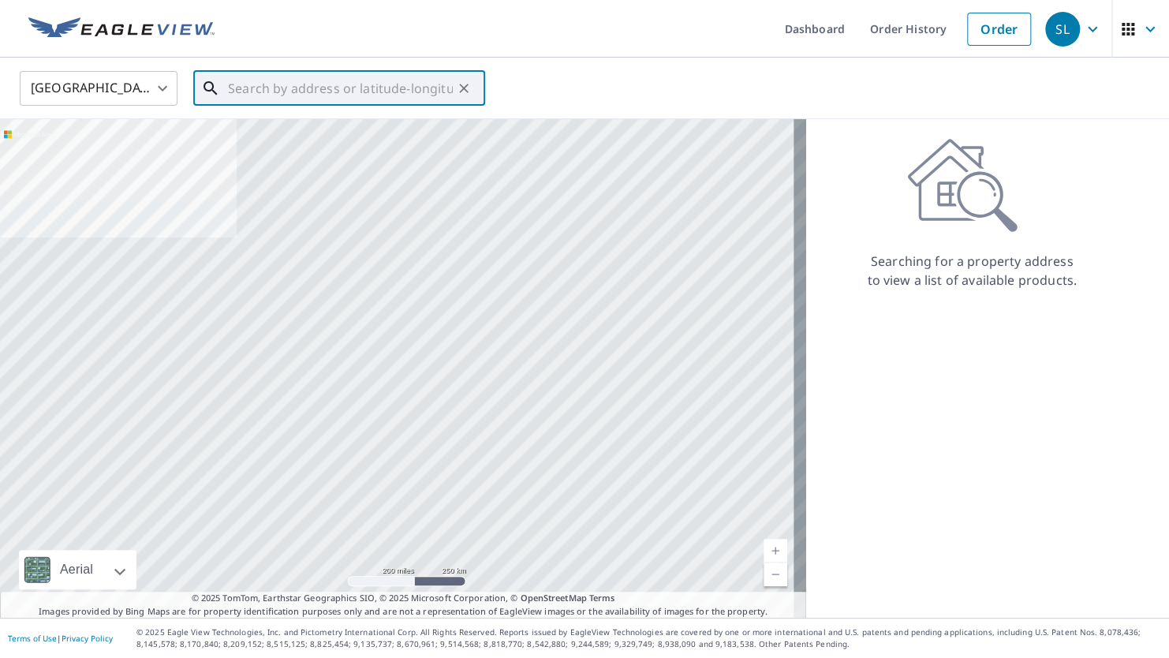
click at [315, 89] on input "text" at bounding box center [340, 88] width 225 height 44
paste input "[STREET_ADDRESS]"
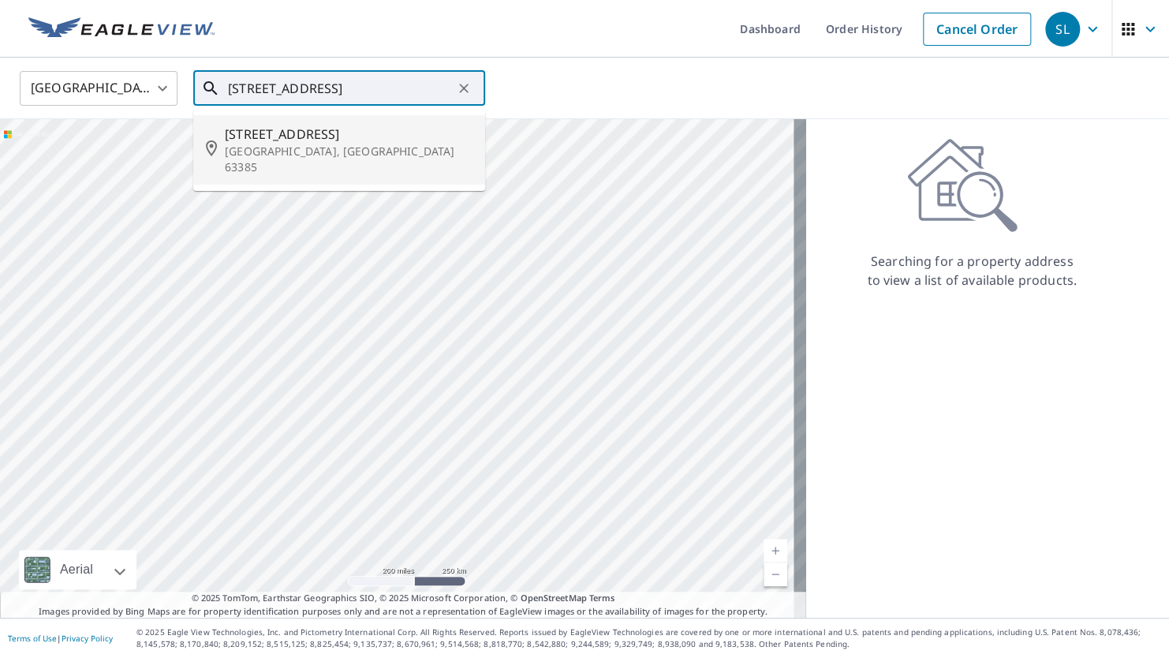
click at [312, 141] on span "[STREET_ADDRESS]" at bounding box center [349, 134] width 248 height 19
type input "[STREET_ADDRESS]"
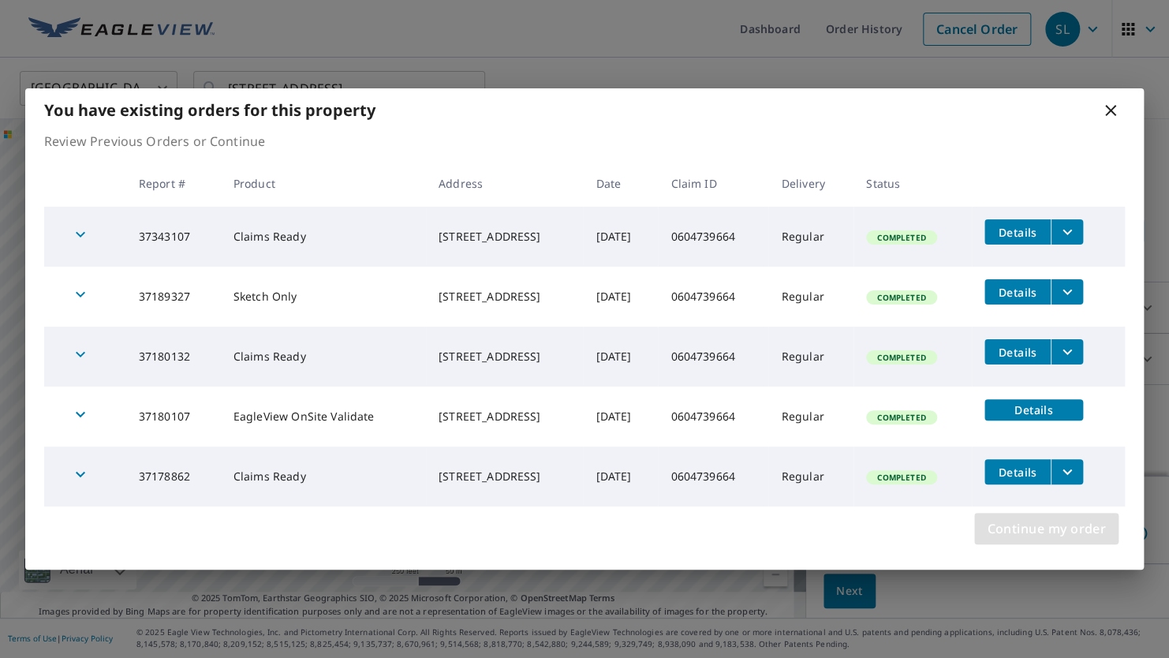
click at [1057, 525] on span "Continue my order" at bounding box center [1046, 529] width 119 height 22
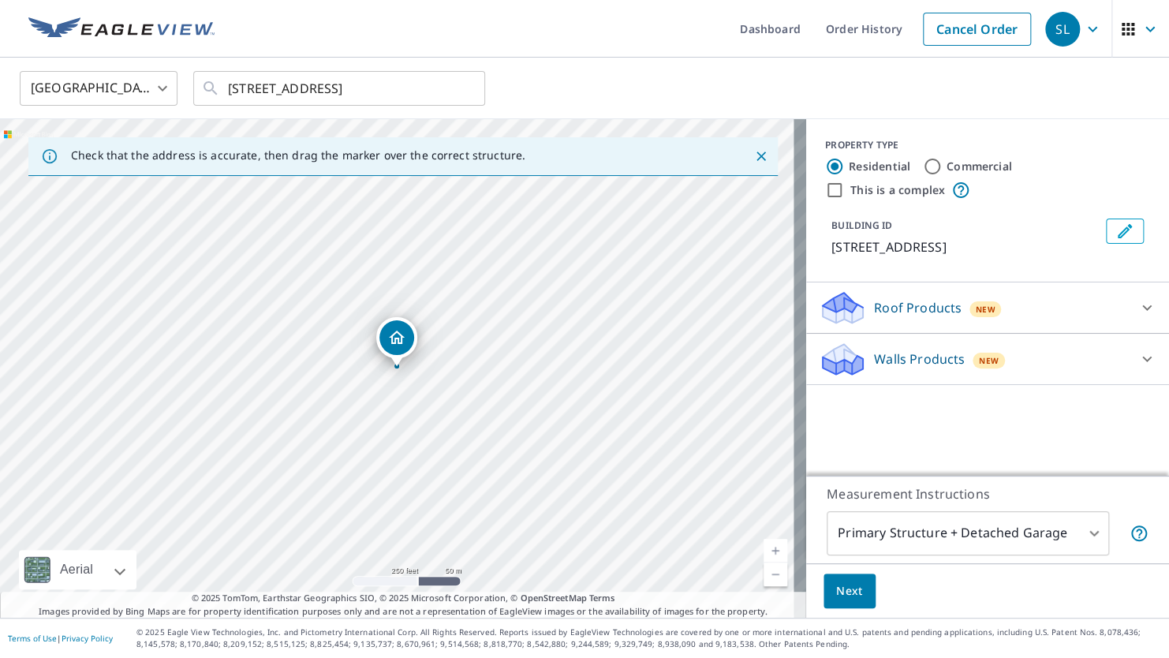
click at [1082, 359] on div "Walls Products New" at bounding box center [973, 359] width 309 height 37
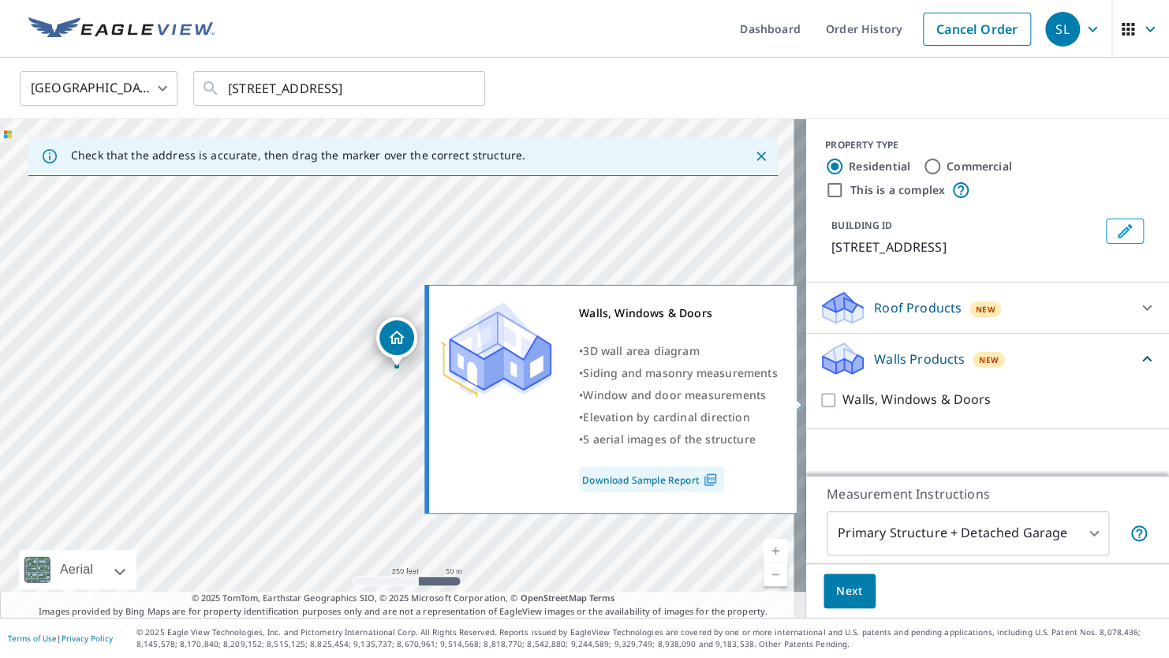
click at [821, 400] on input "Walls, Windows & Doors" at bounding box center [831, 400] width 24 height 19
checkbox input "true"
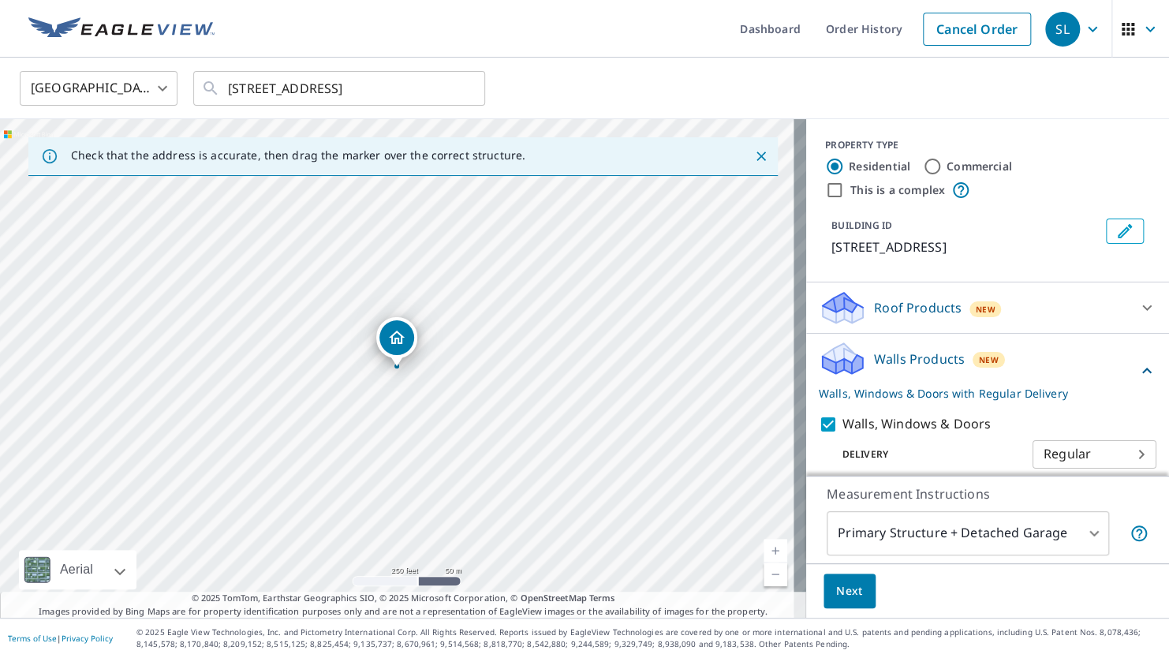
click at [1104, 450] on body "SL SL Dashboard Order History Cancel Order SL [GEOGRAPHIC_DATA] [GEOGRAPHIC_DAT…" at bounding box center [584, 329] width 1169 height 658
click at [1118, 450] on ul "Regular" at bounding box center [1070, 452] width 124 height 41
click at [844, 592] on div at bounding box center [584, 329] width 1169 height 658
click at [837, 594] on span "Next" at bounding box center [849, 591] width 27 height 20
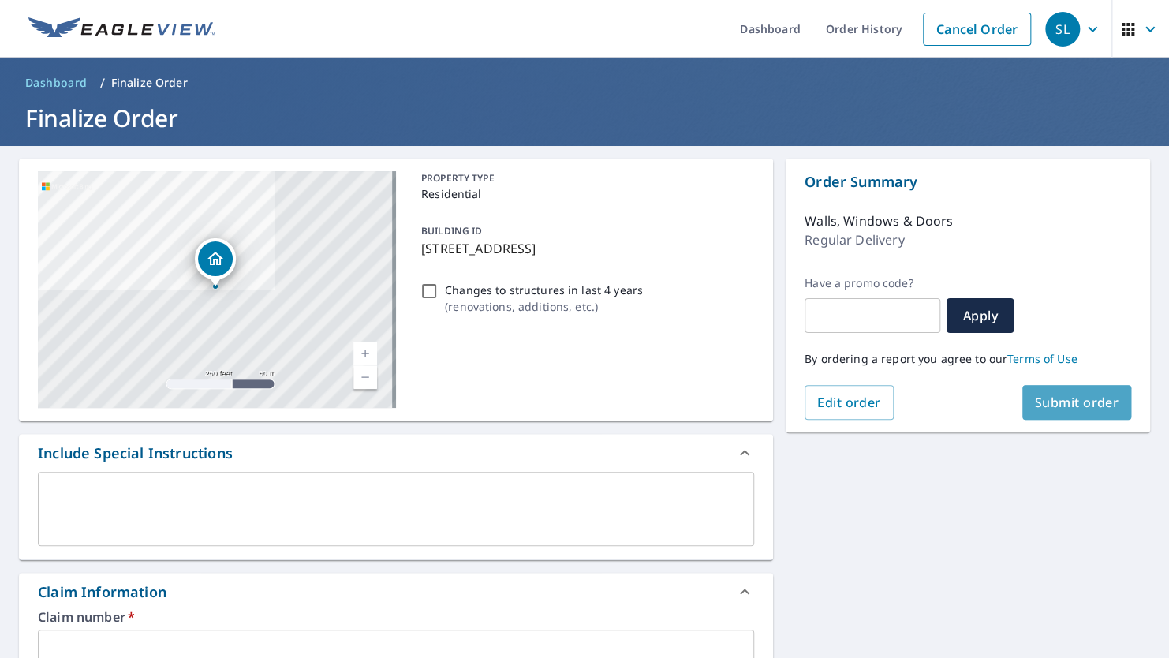
click at [1054, 397] on span "Submit order" at bounding box center [1077, 402] width 84 height 17
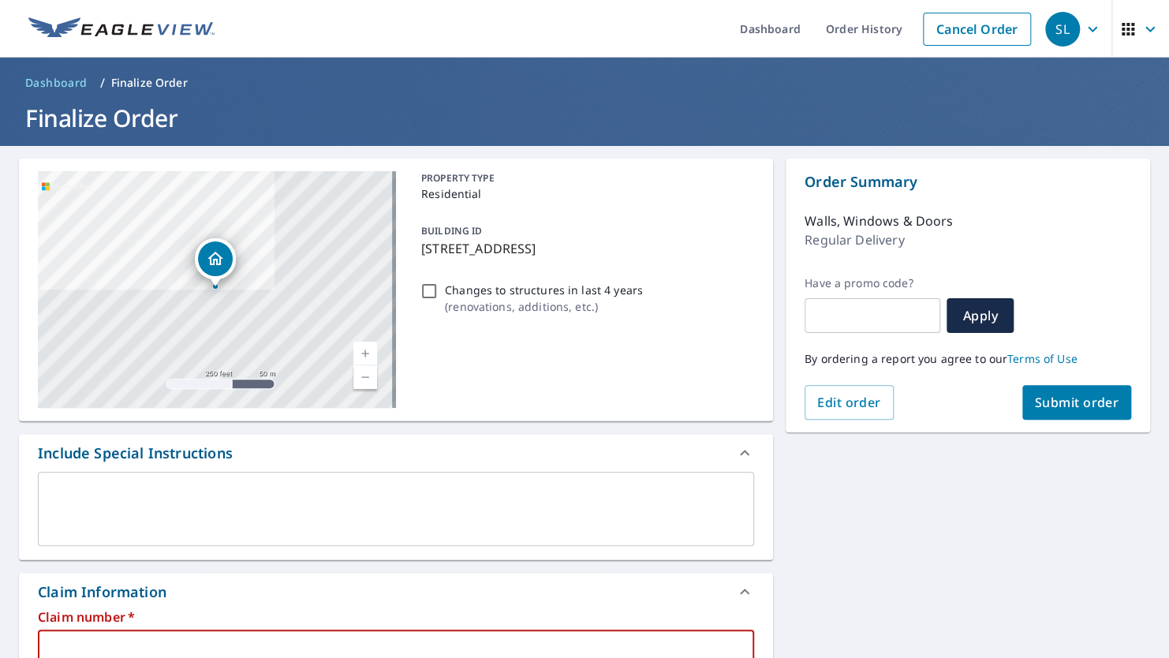
click at [152, 637] on input "text" at bounding box center [396, 646] width 716 height 32
paste input "0807199038"
type input "0807199038"
click at [1060, 387] on button "Submit order" at bounding box center [1077, 402] width 110 height 35
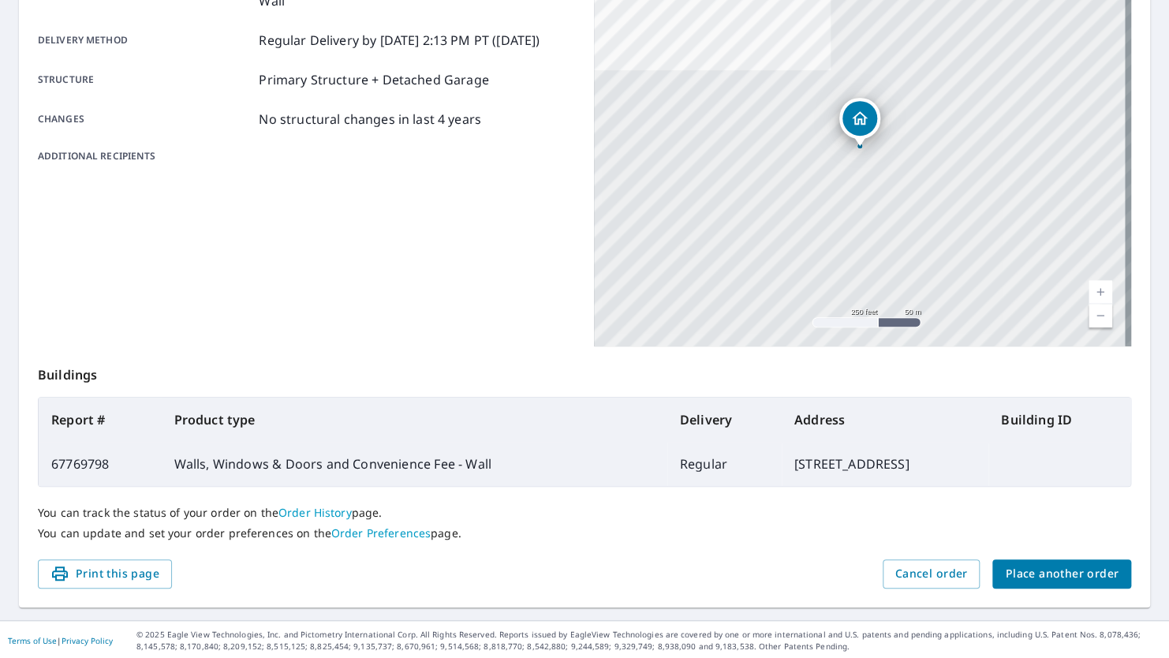
scroll to position [269, 0]
